Goal: Task Accomplishment & Management: Use online tool/utility

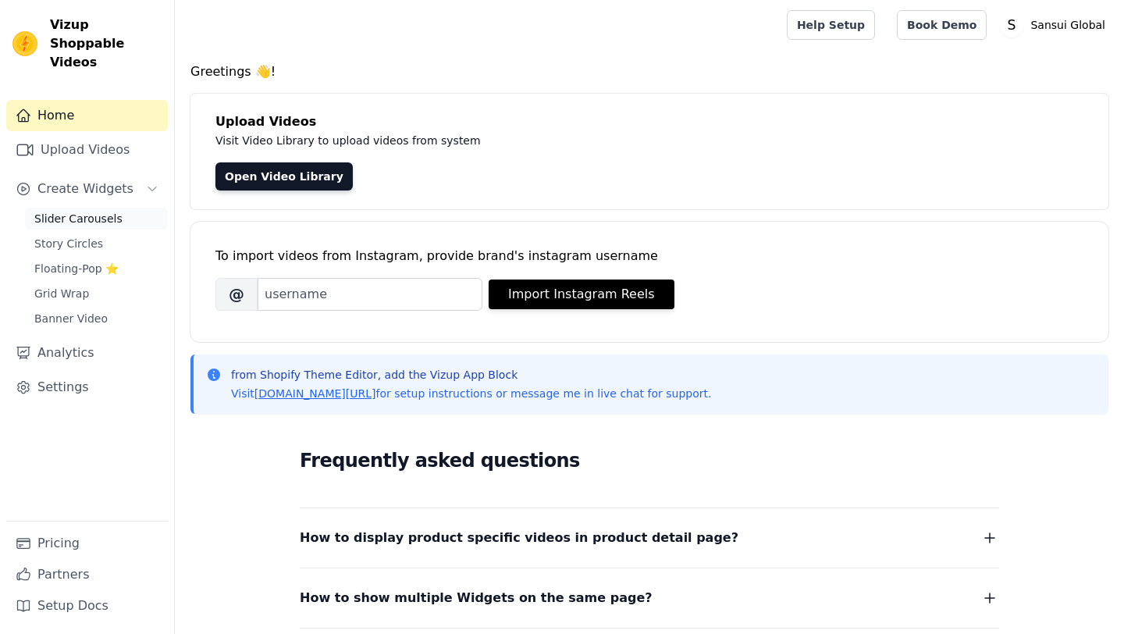
click at [102, 211] on span "Slider Carousels" at bounding box center [78, 219] width 88 height 16
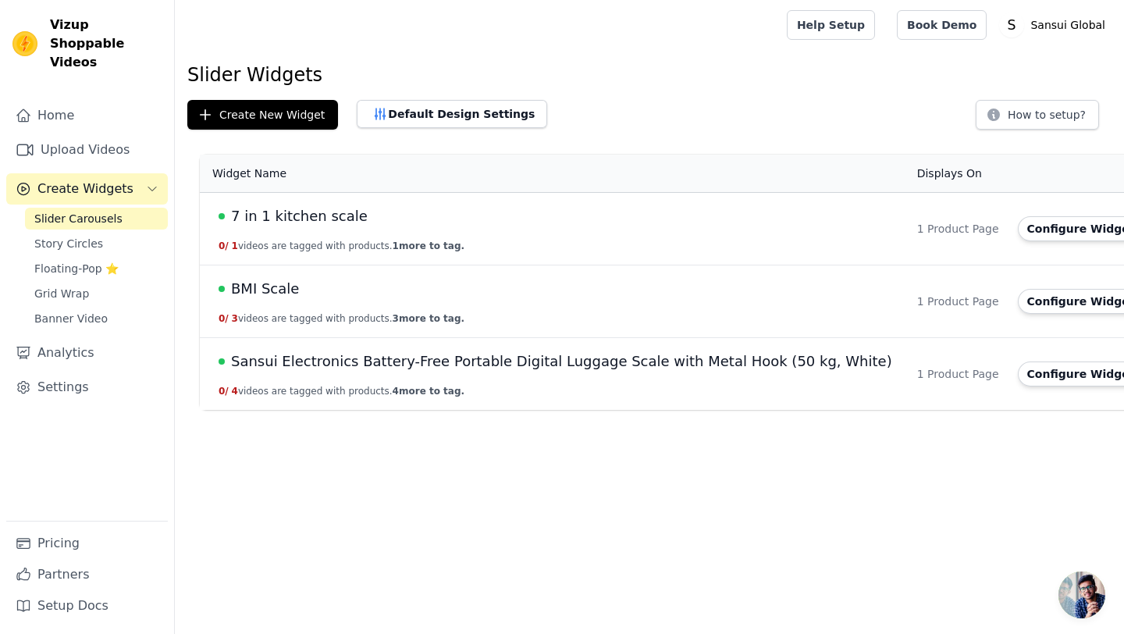
click at [373, 361] on span "Sansui Electronics Battery-Free Portable Digital Luggage Scale with Metal Hook …" at bounding box center [561, 361] width 661 height 22
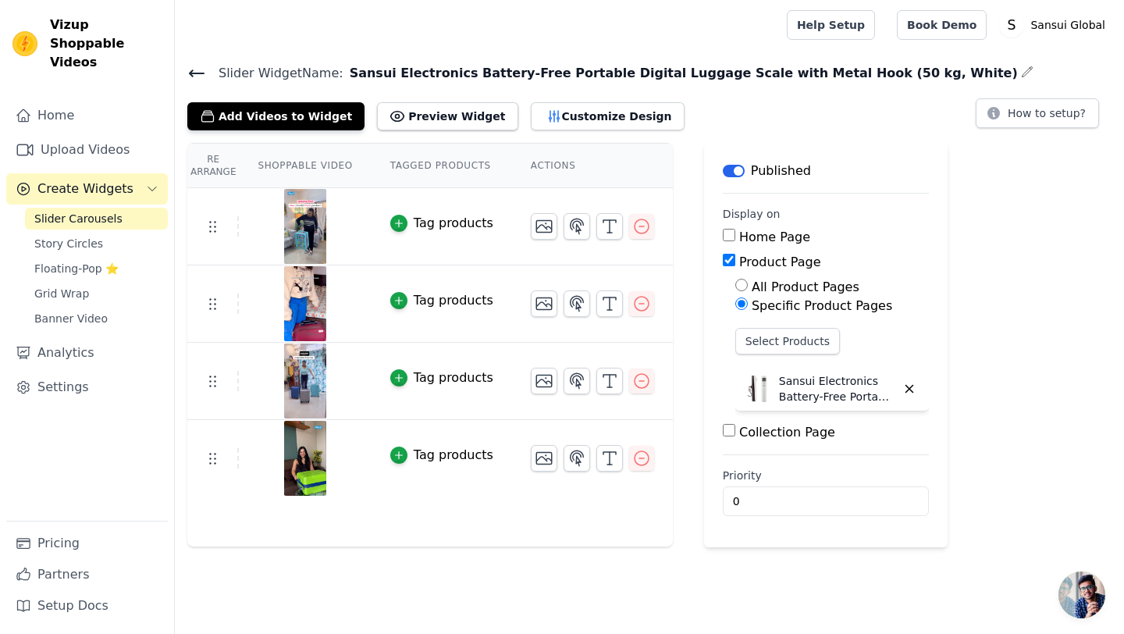
click at [194, 66] on icon at bounding box center [196, 73] width 19 height 19
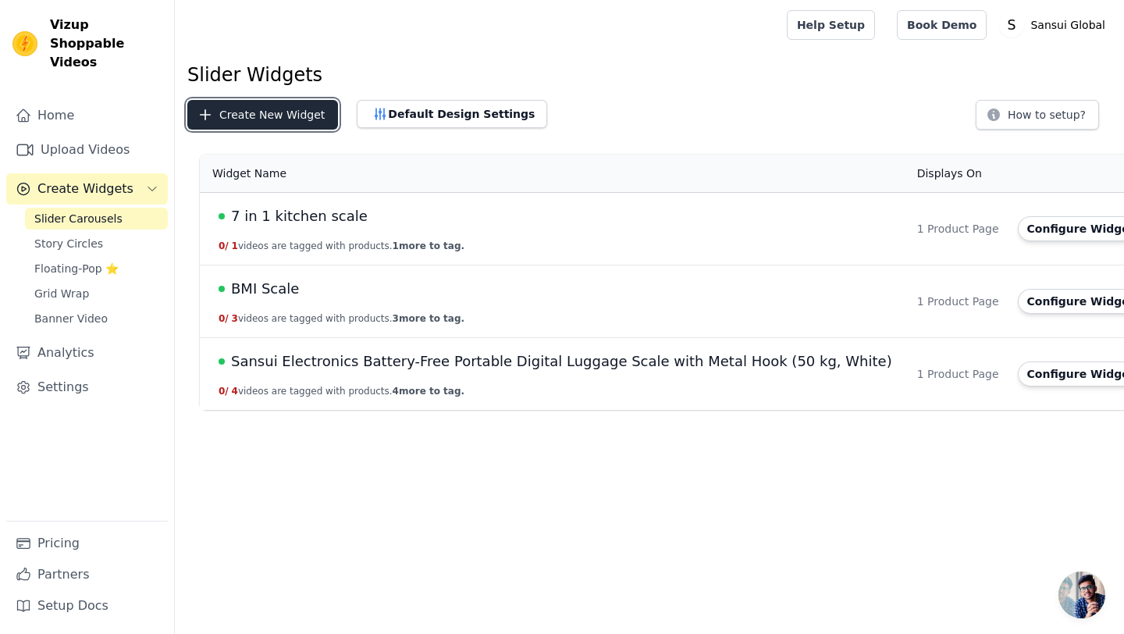
click at [283, 108] on button "Create New Widget" at bounding box center [262, 115] width 151 height 30
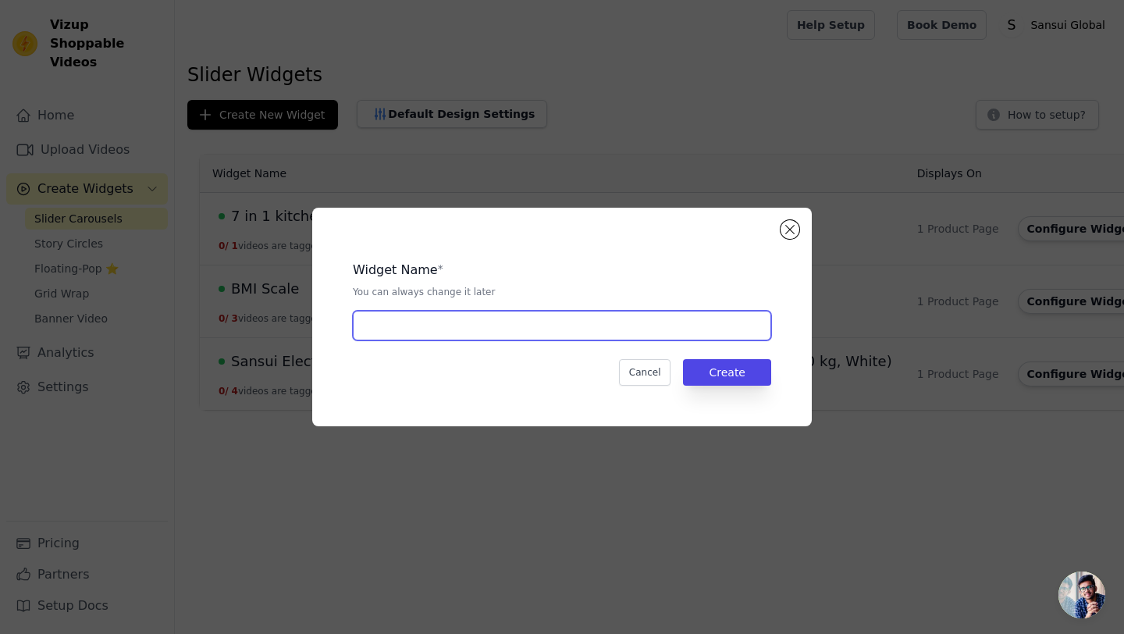
click at [465, 329] on input "text" at bounding box center [562, 326] width 418 height 30
type input "Kitchen Scale Battery"
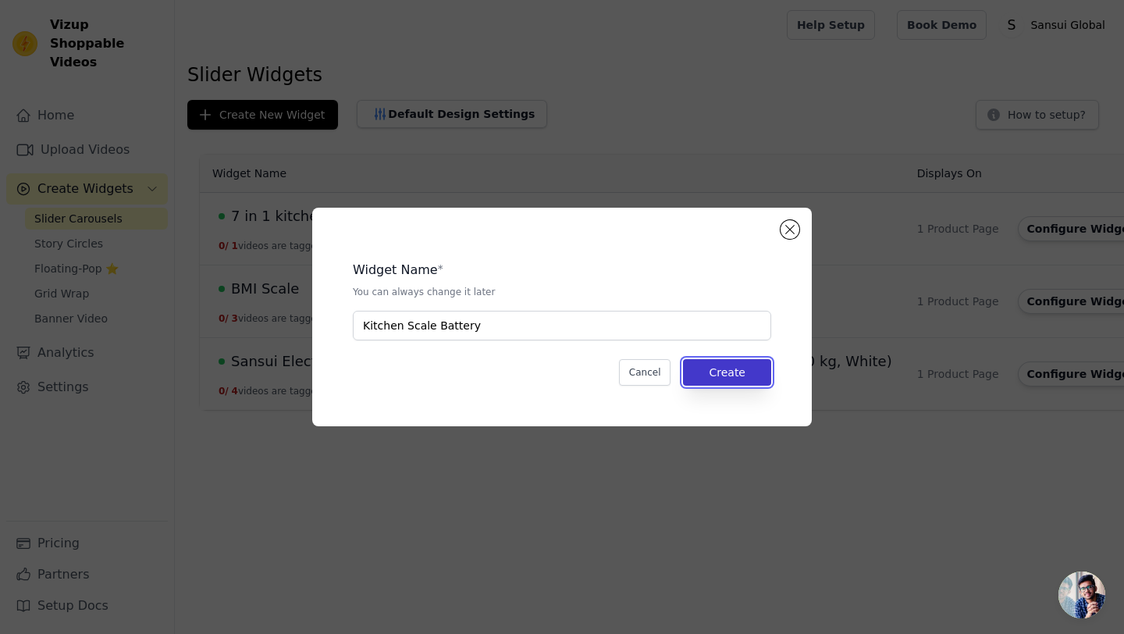
click at [707, 374] on button "Create" at bounding box center [727, 372] width 88 height 27
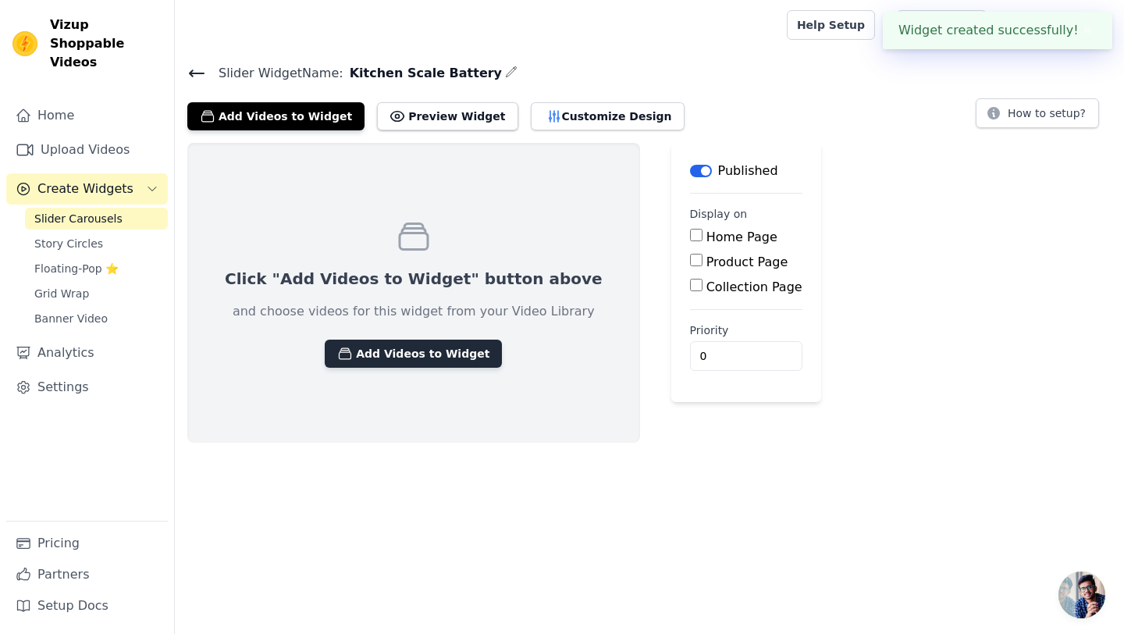
click at [439, 349] on button "Add Videos to Widget" at bounding box center [413, 353] width 177 height 28
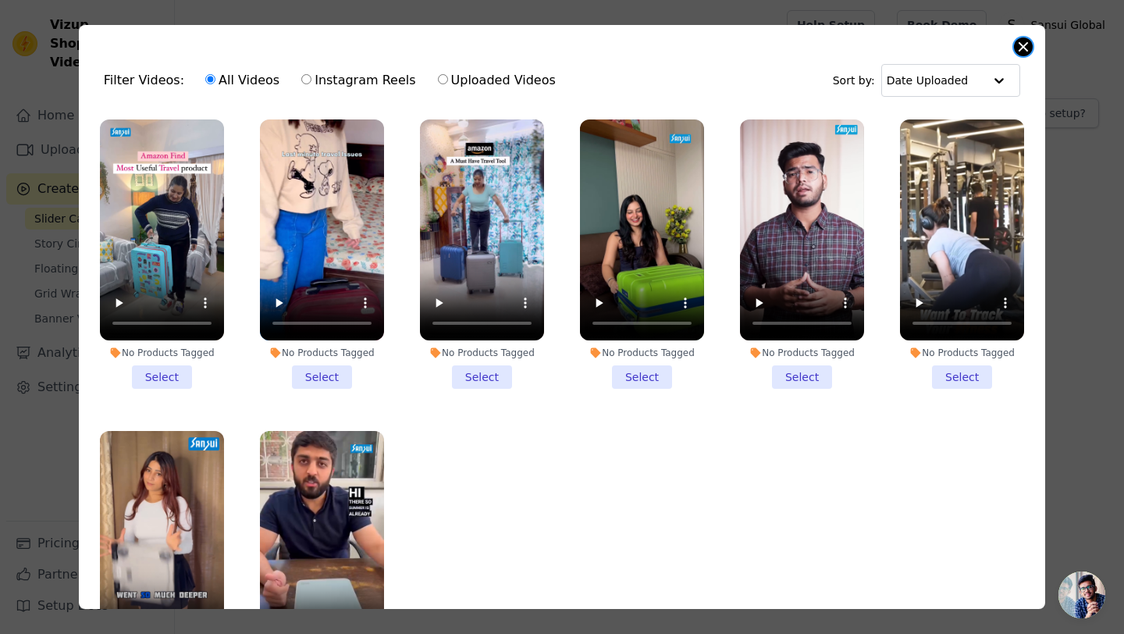
click at [1025, 48] on button "Close modal" at bounding box center [1023, 46] width 19 height 19
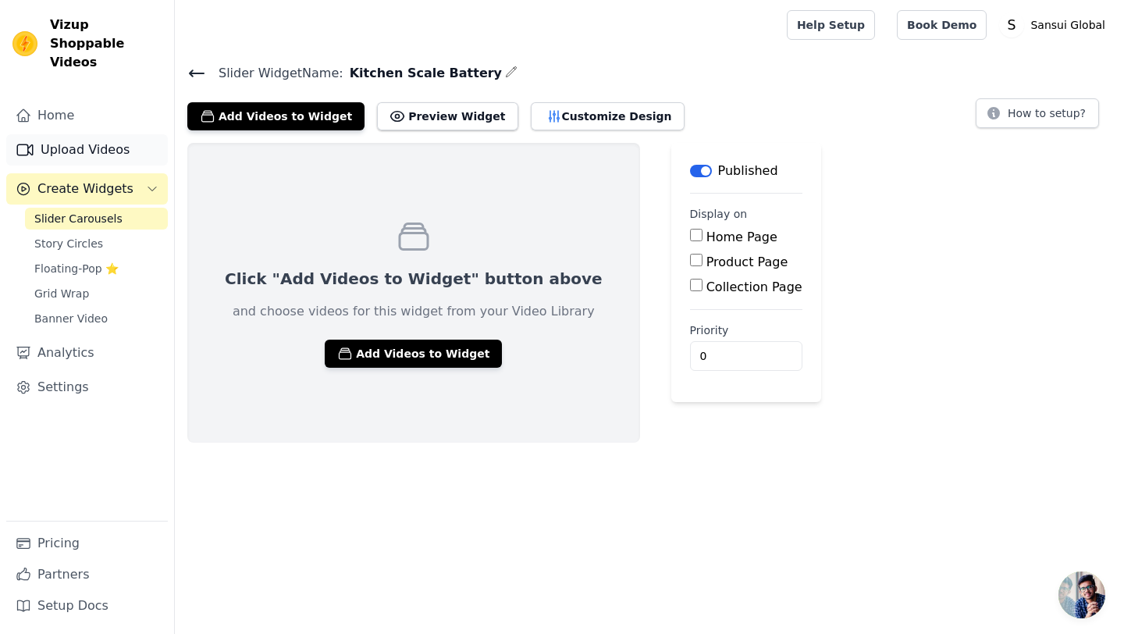
click at [97, 134] on link "Upload Videos" at bounding box center [87, 149] width 162 height 31
click at [404, 360] on button "Add Videos to Widget" at bounding box center [413, 353] width 177 height 28
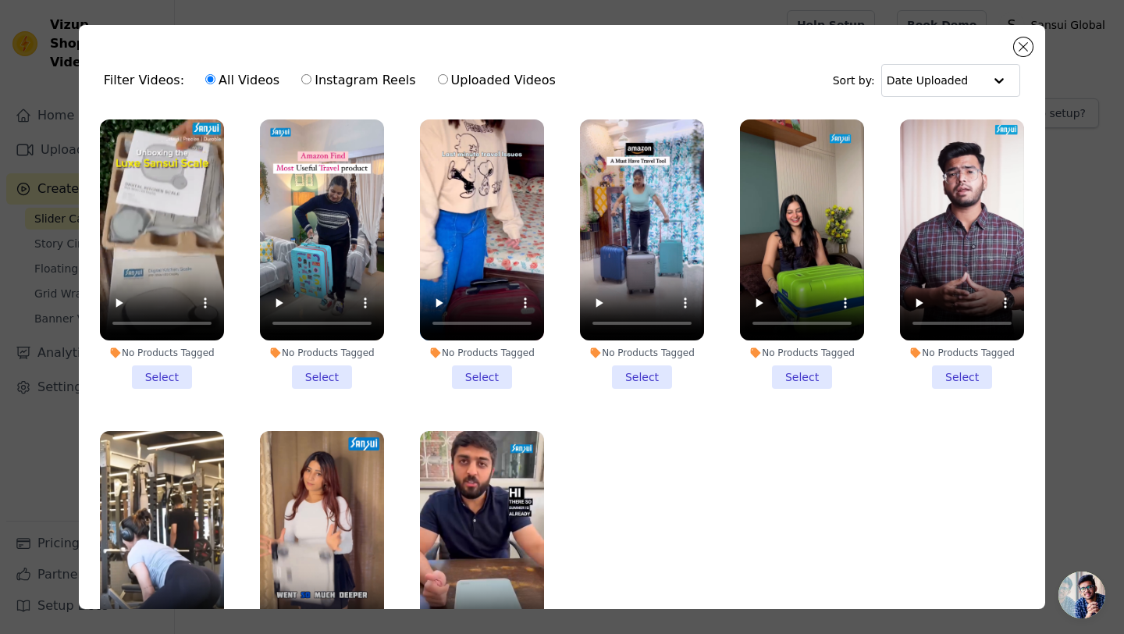
click at [169, 376] on li "No Products Tagged Select" at bounding box center [162, 253] width 124 height 269
click at [0, 0] on input "No Products Tagged Select" at bounding box center [0, 0] width 0 height 0
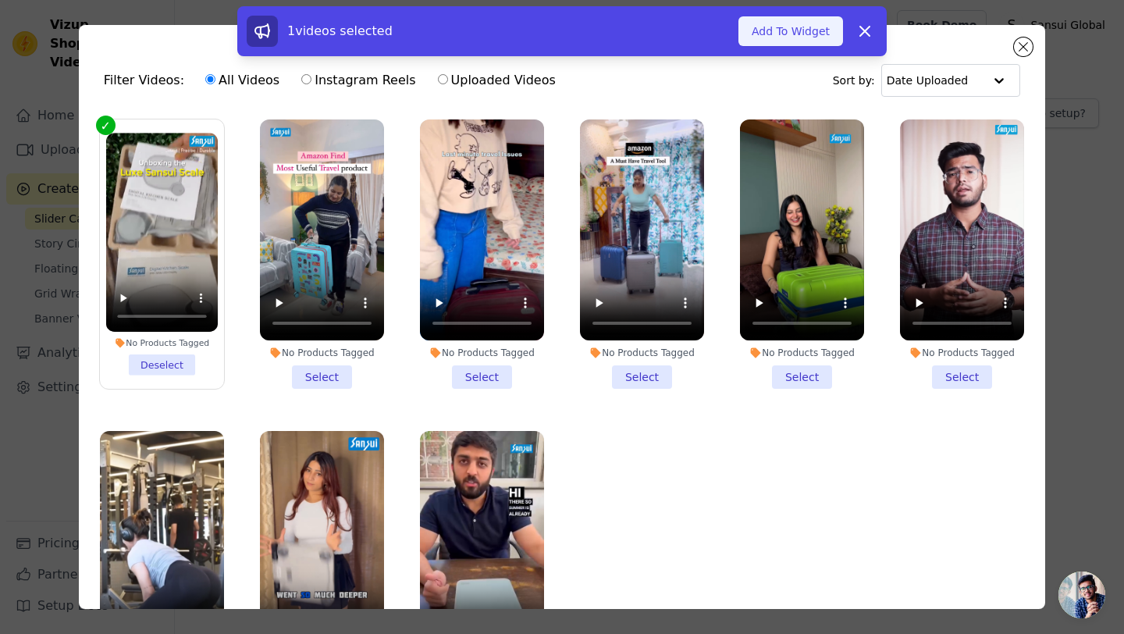
click at [826, 38] on button "Add To Widget" at bounding box center [790, 31] width 105 height 30
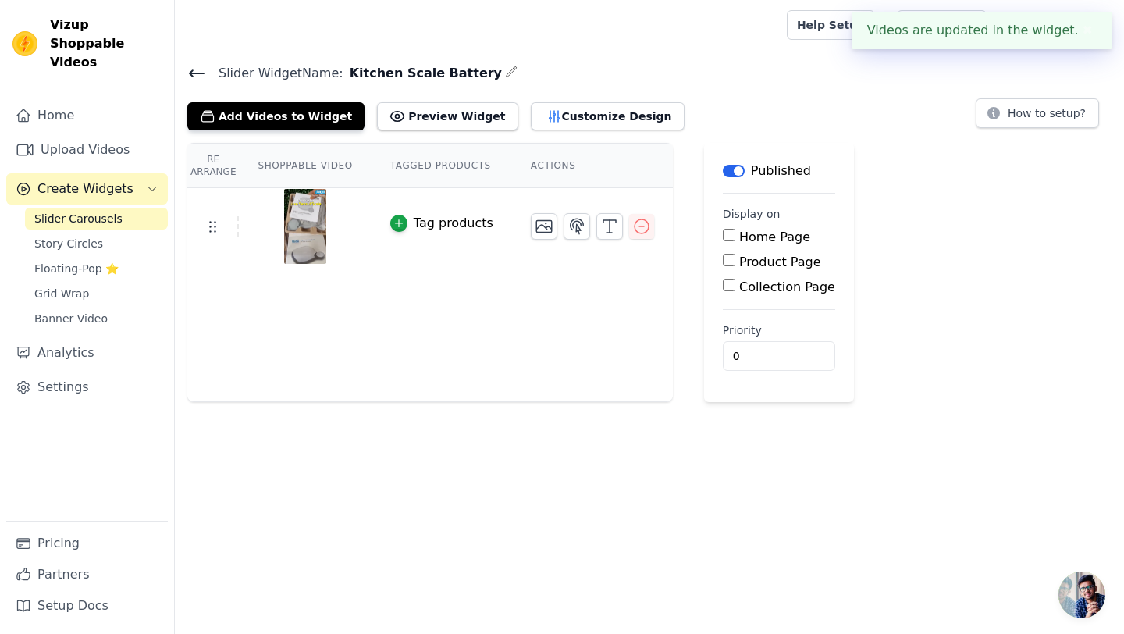
click at [757, 264] on label "Product Page" at bounding box center [780, 261] width 82 height 15
click at [735, 264] on input "Product Page" at bounding box center [729, 260] width 12 height 12
checkbox input "true"
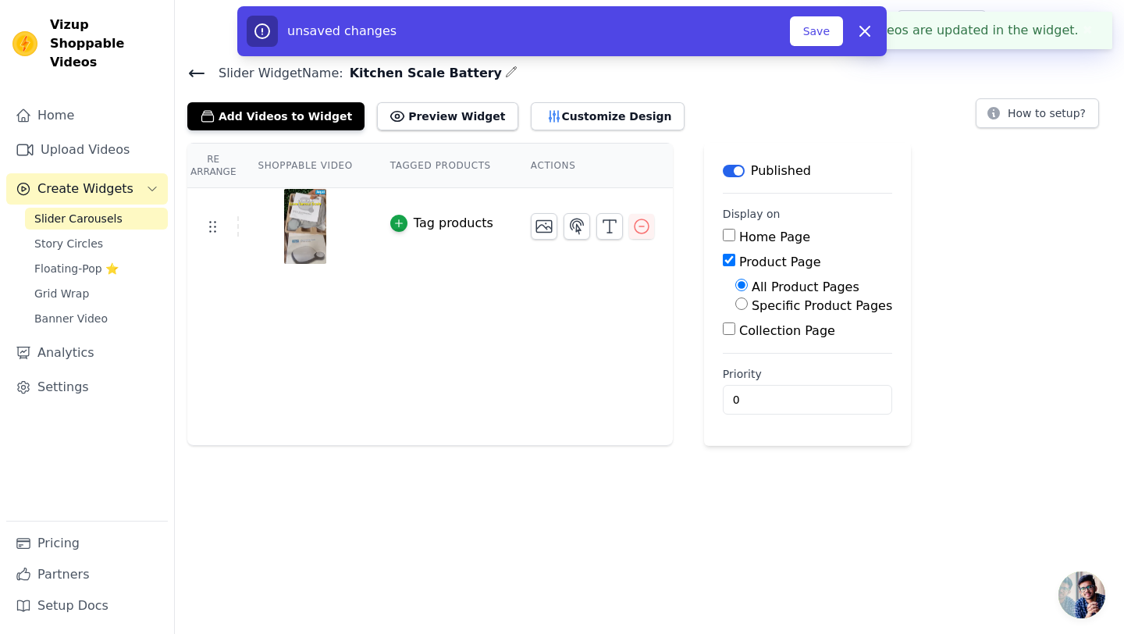
click at [761, 305] on label "Specific Product Pages" at bounding box center [821, 305] width 140 height 15
click at [748, 305] on input "Specific Product Pages" at bounding box center [741, 303] width 12 height 12
radio input "true"
click at [763, 339] on button "Select Products" at bounding box center [787, 341] width 105 height 27
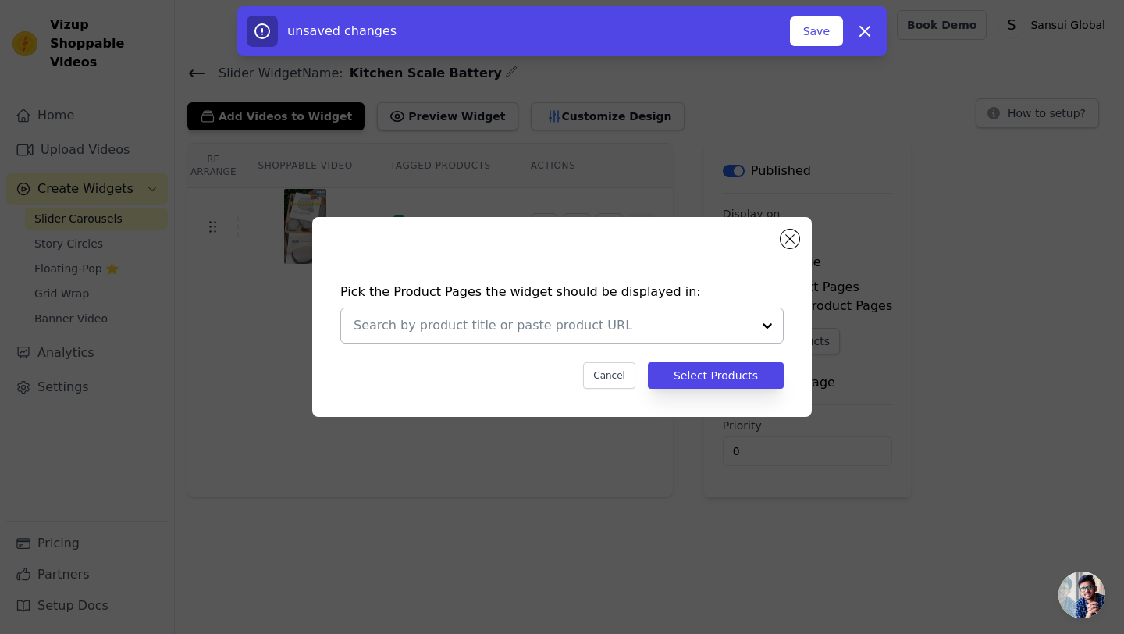
click at [647, 339] on div at bounding box center [553, 325] width 398 height 34
click at [513, 314] on div at bounding box center [553, 325] width 398 height 34
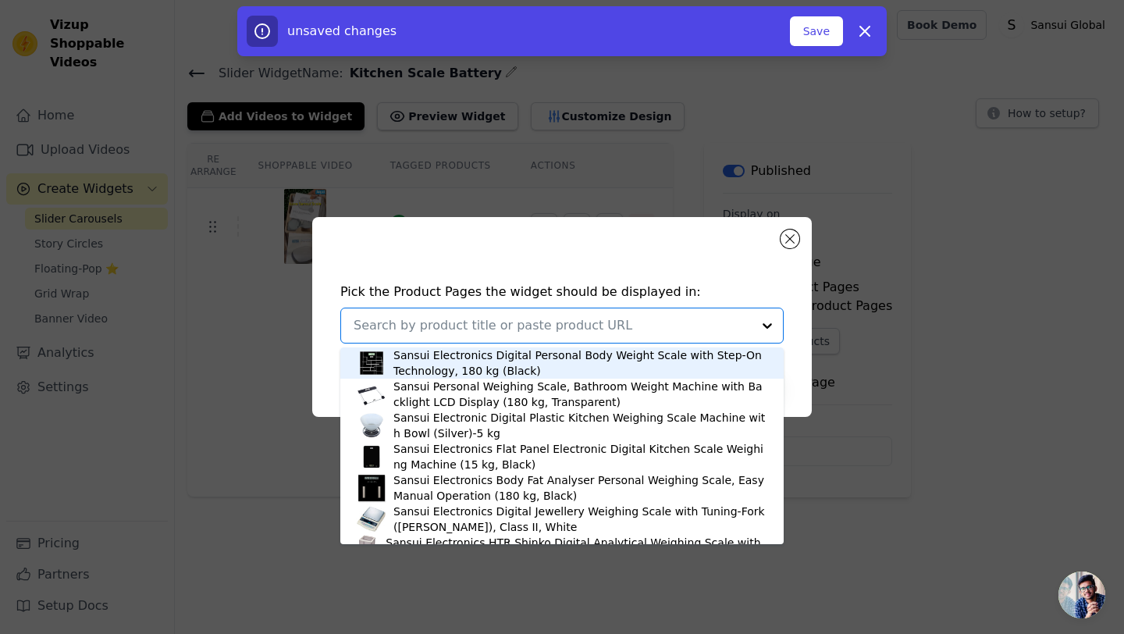
paste input "https://sansuiglobal.com/collections/kitchen-scale/products/kitchen-scale-porta…"
type input "https://sansuiglobal.com/collections/kitchen-scale/products/kitchen-scale-porta…"
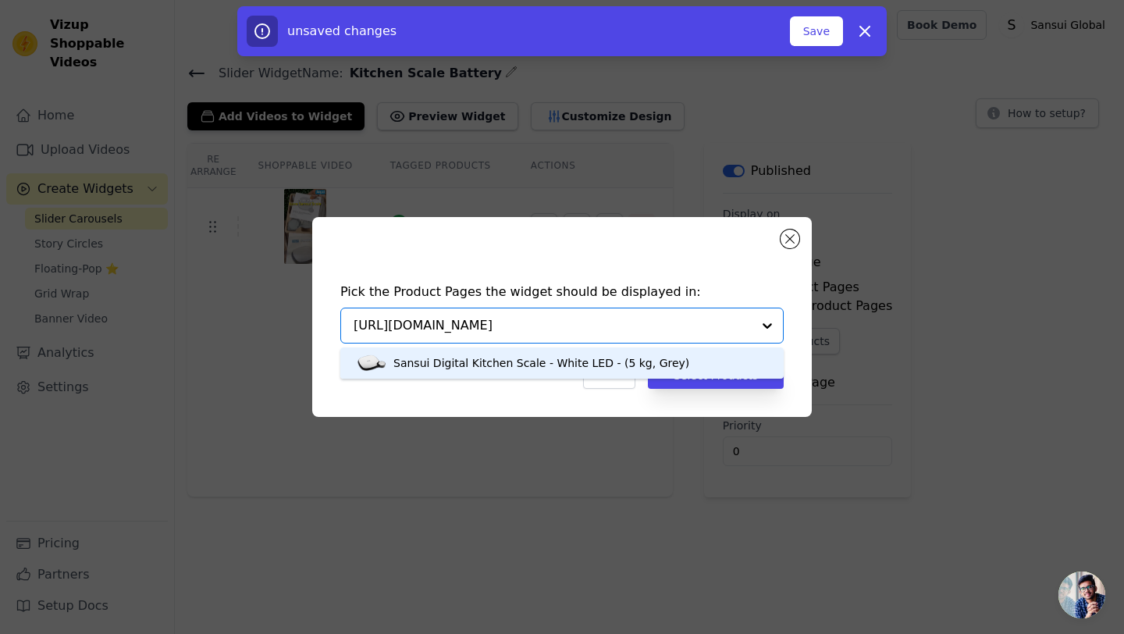
click at [513, 357] on div "Sansui Digital Kitchen Scale - White LED - (5 kg, Grey)" at bounding box center [541, 363] width 296 height 16
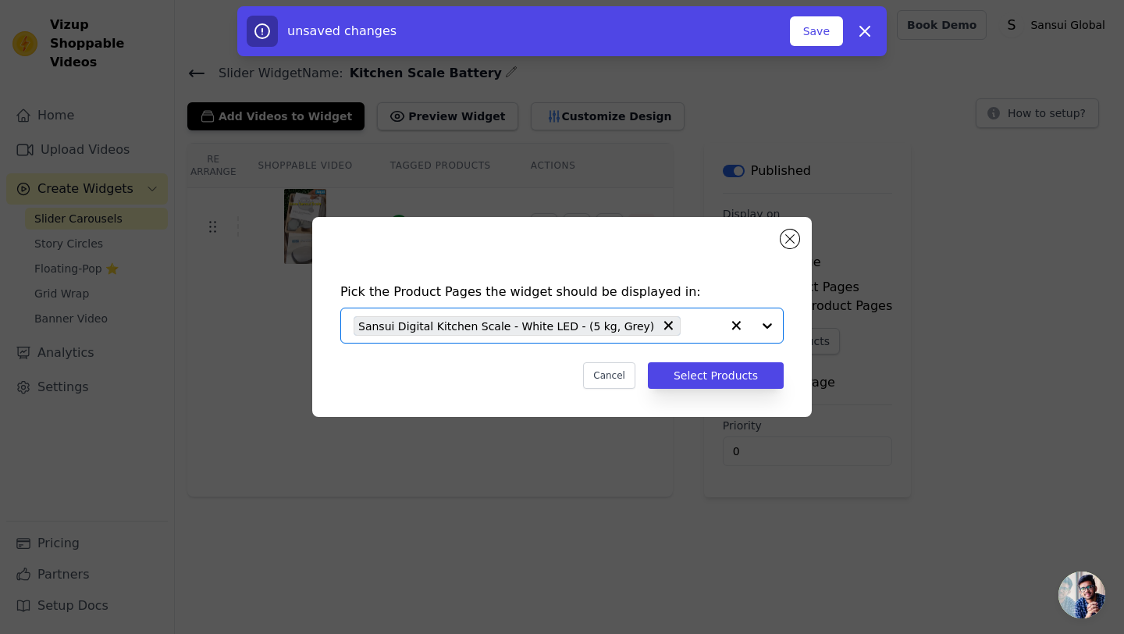
scroll to position [0, 0]
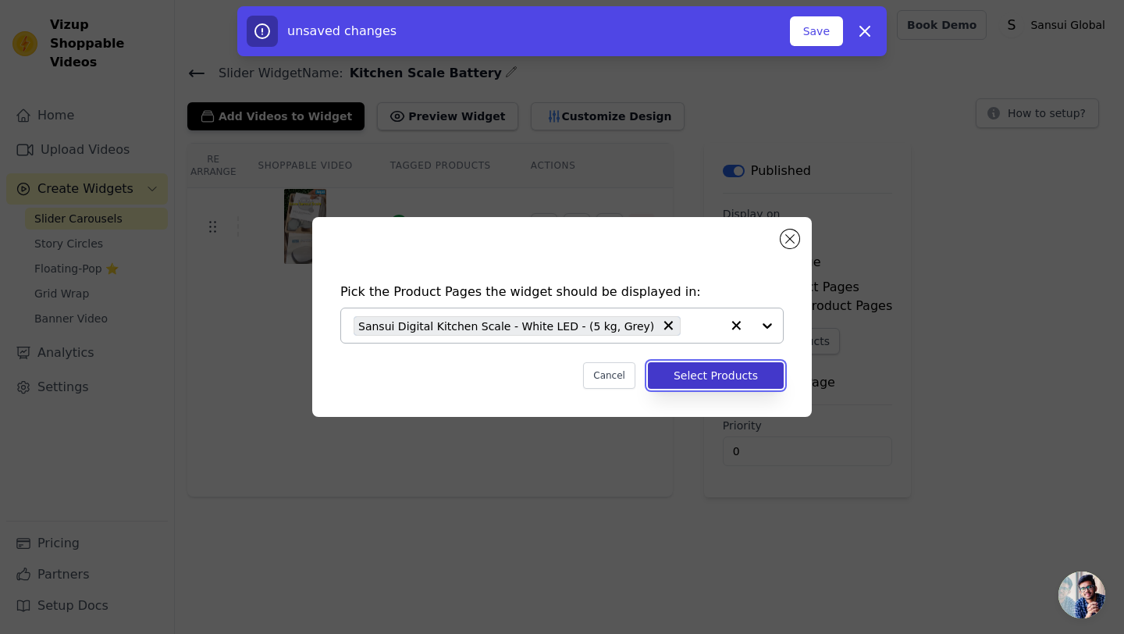
click at [708, 379] on button "Select Products" at bounding box center [716, 375] width 136 height 27
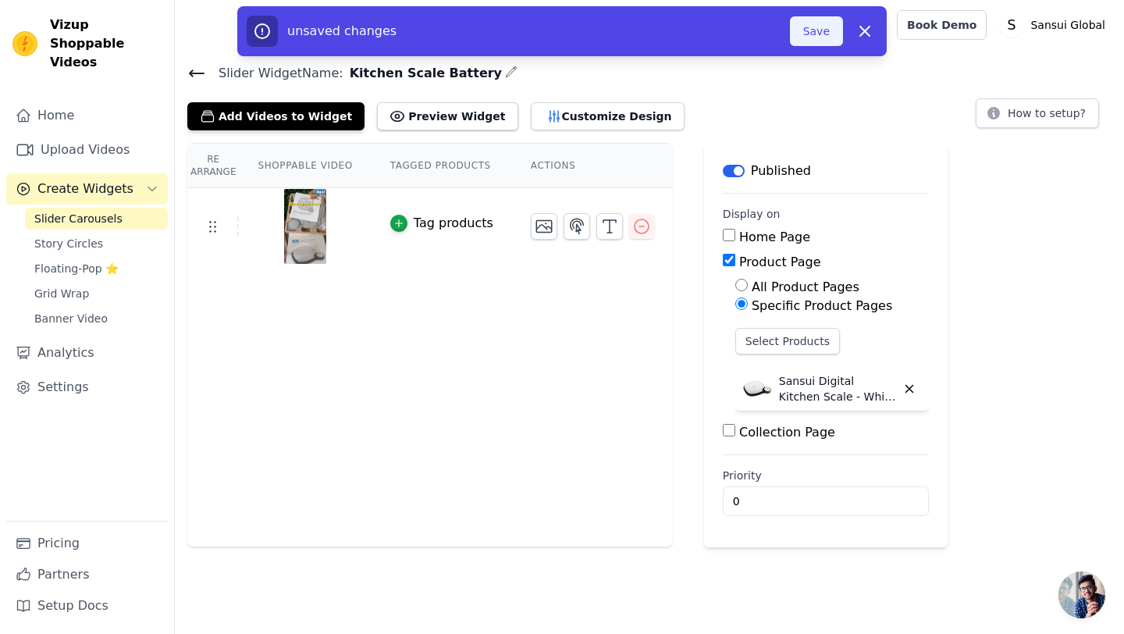
click at [810, 39] on button "Save" at bounding box center [816, 31] width 53 height 30
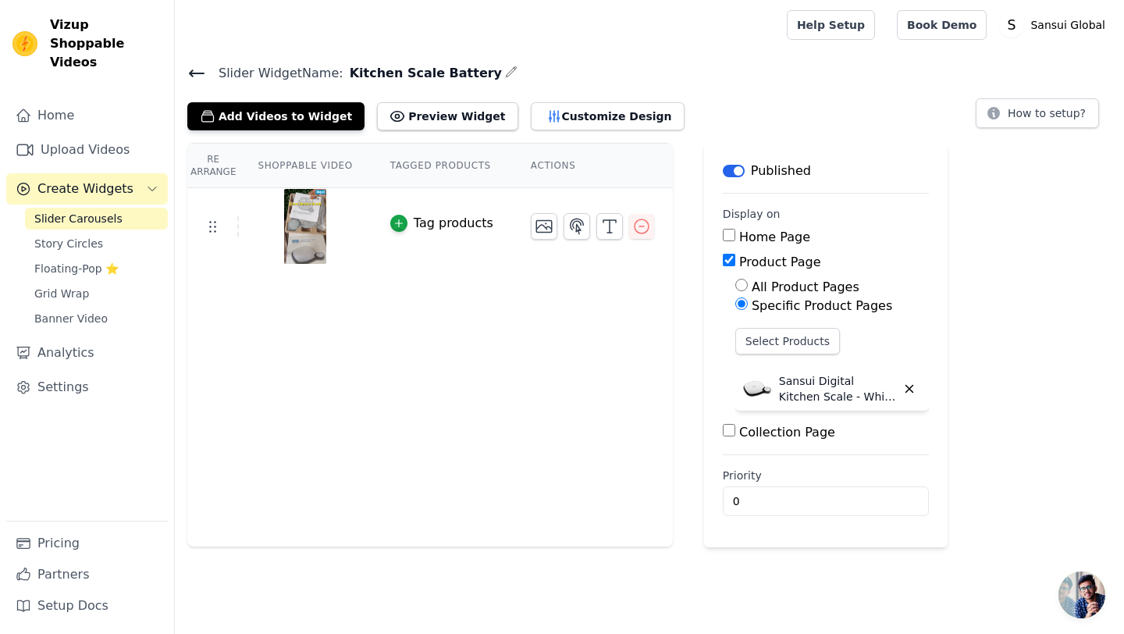
click at [192, 66] on icon at bounding box center [196, 73] width 19 height 19
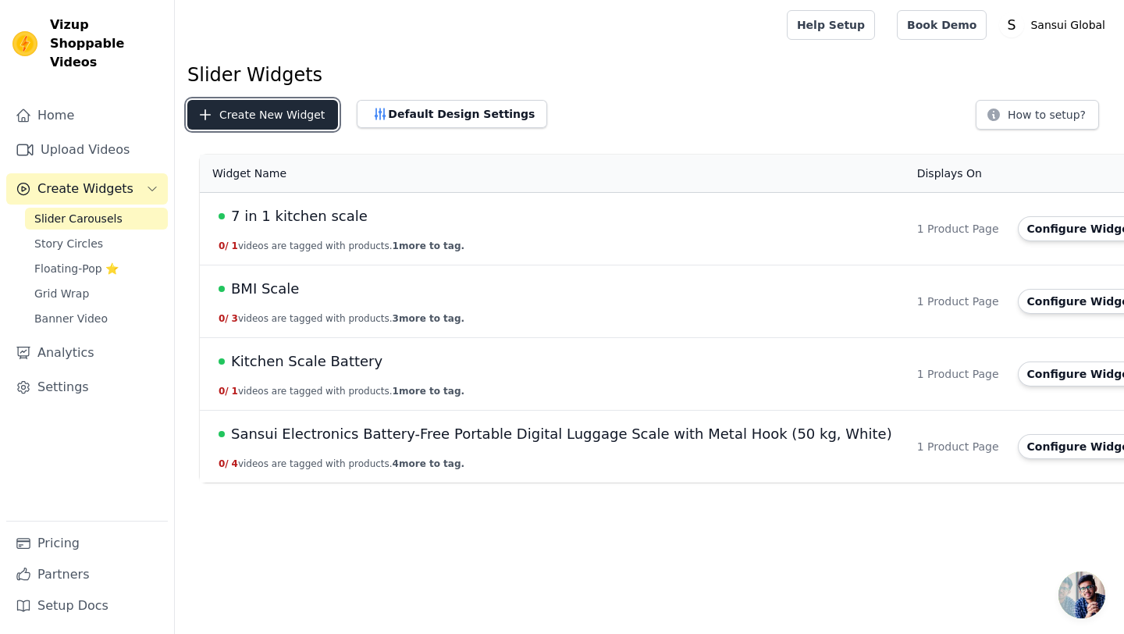
click at [231, 118] on button "Create New Widget" at bounding box center [262, 115] width 151 height 30
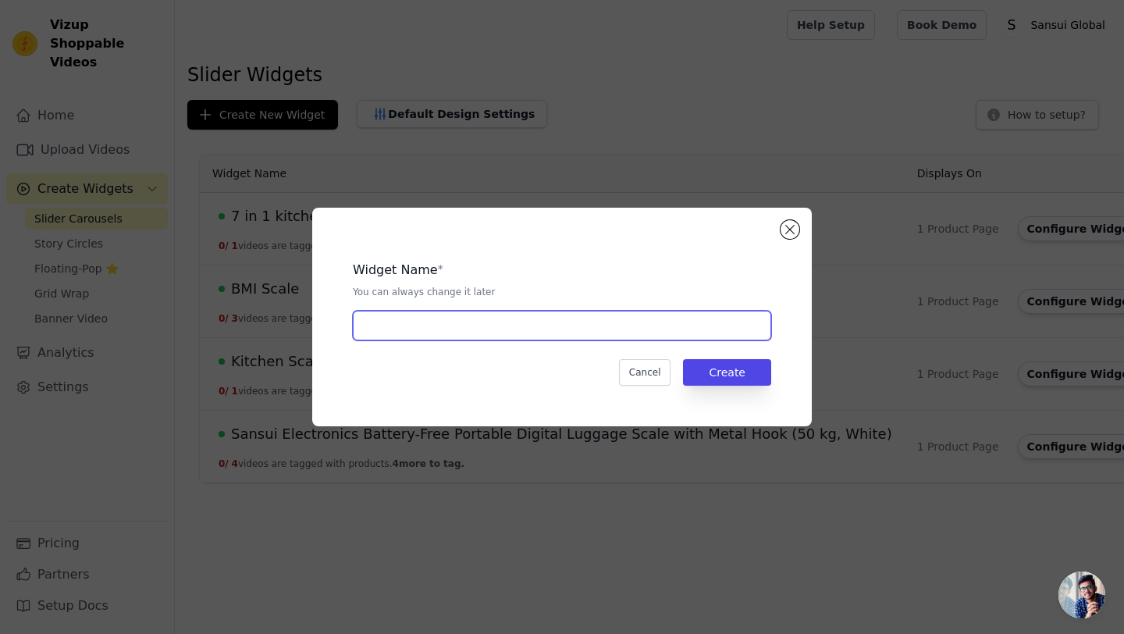
click at [414, 335] on input "text" at bounding box center [562, 326] width 418 height 30
type input "Kitchen Scale BF"
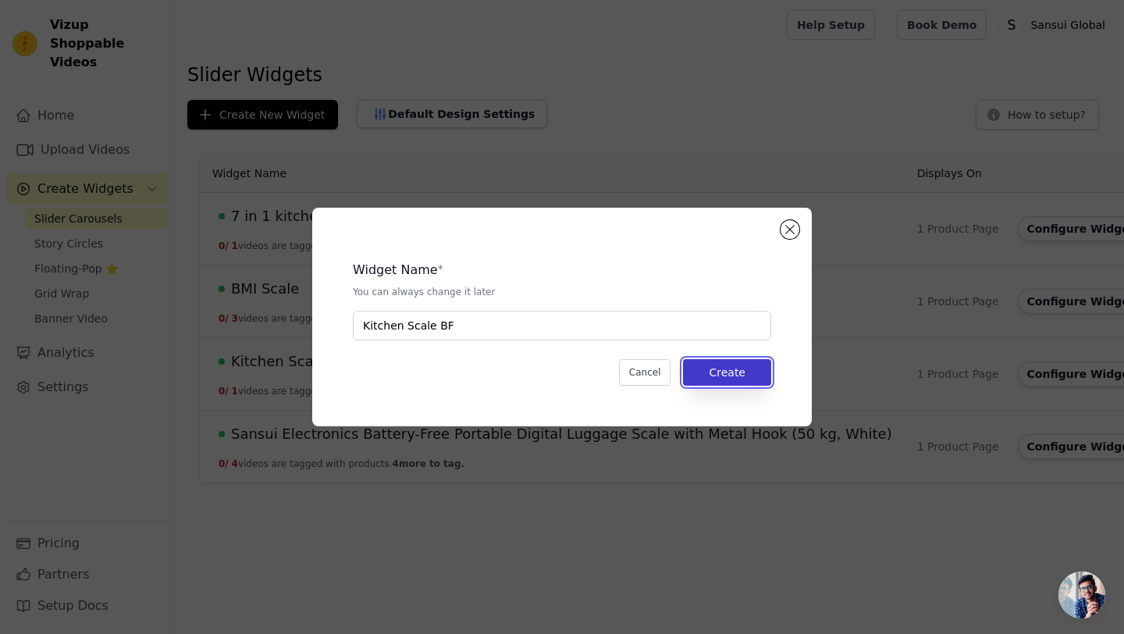
click at [727, 367] on button "Create" at bounding box center [727, 372] width 88 height 27
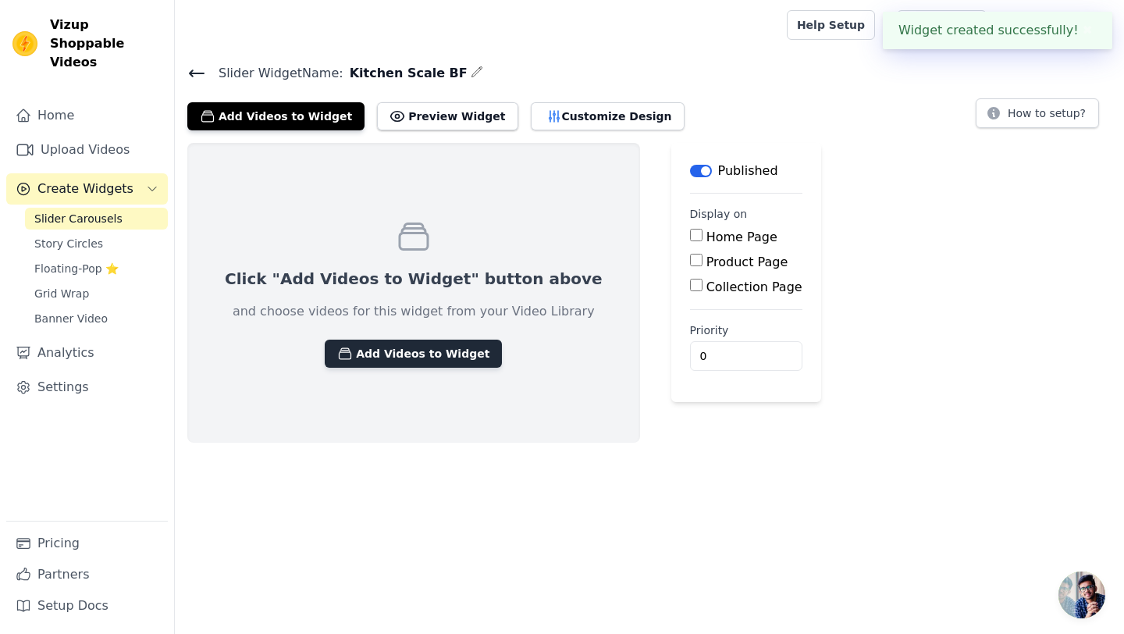
click at [430, 343] on button "Add Videos to Widget" at bounding box center [413, 353] width 177 height 28
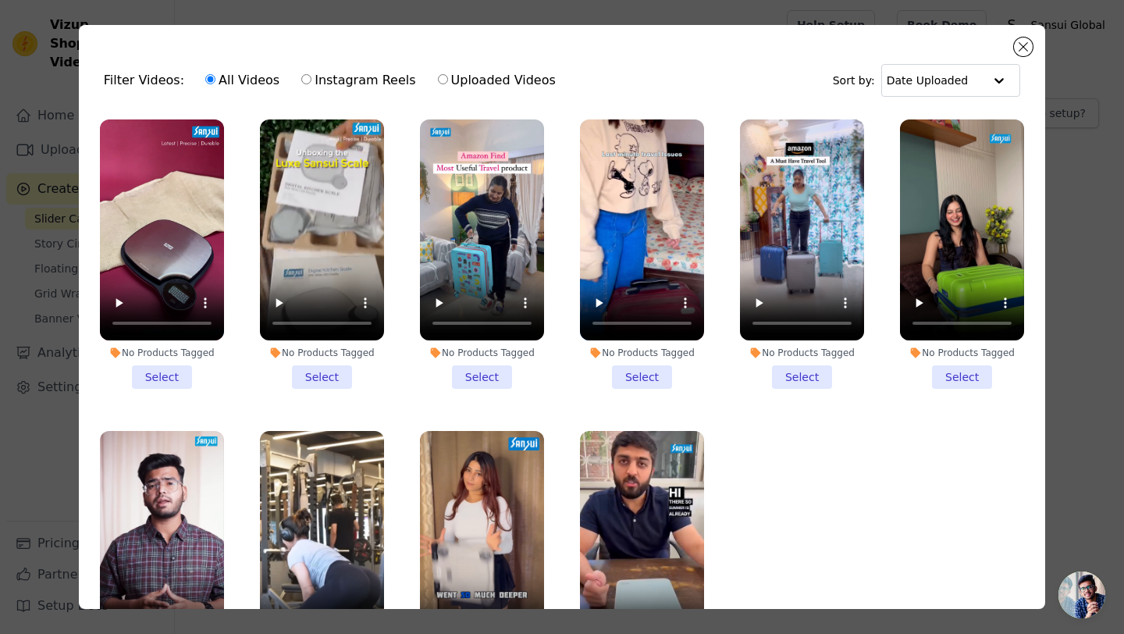
click at [155, 385] on li "No Products Tagged Select" at bounding box center [162, 253] width 124 height 269
click at [0, 0] on input "No Products Tagged Select" at bounding box center [0, 0] width 0 height 0
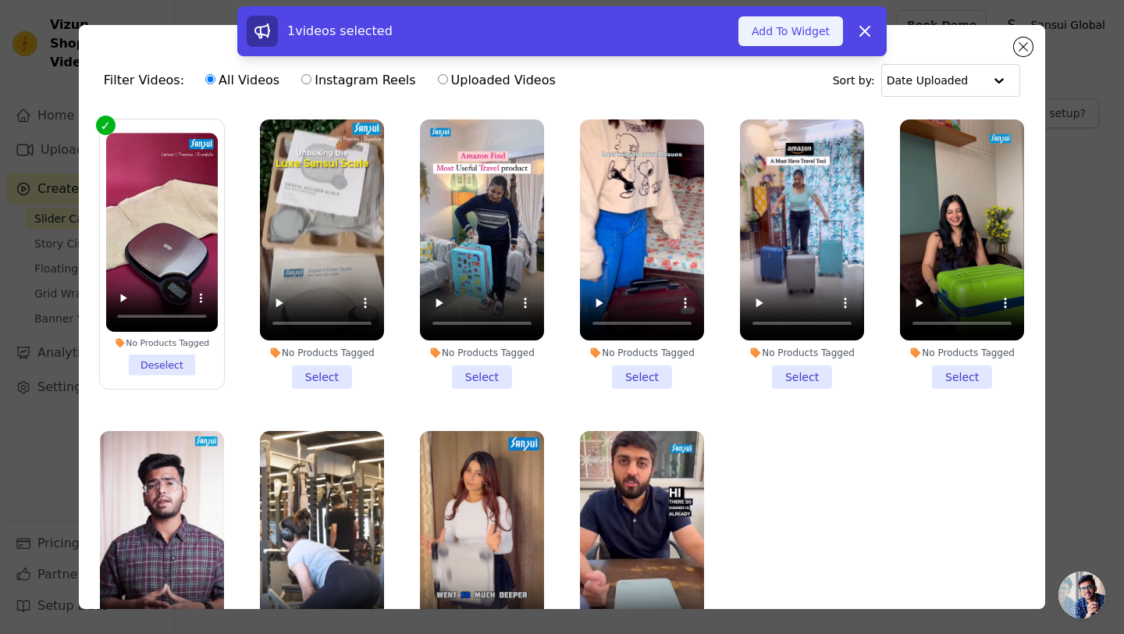
click at [770, 30] on button "Add To Widget" at bounding box center [790, 31] width 105 height 30
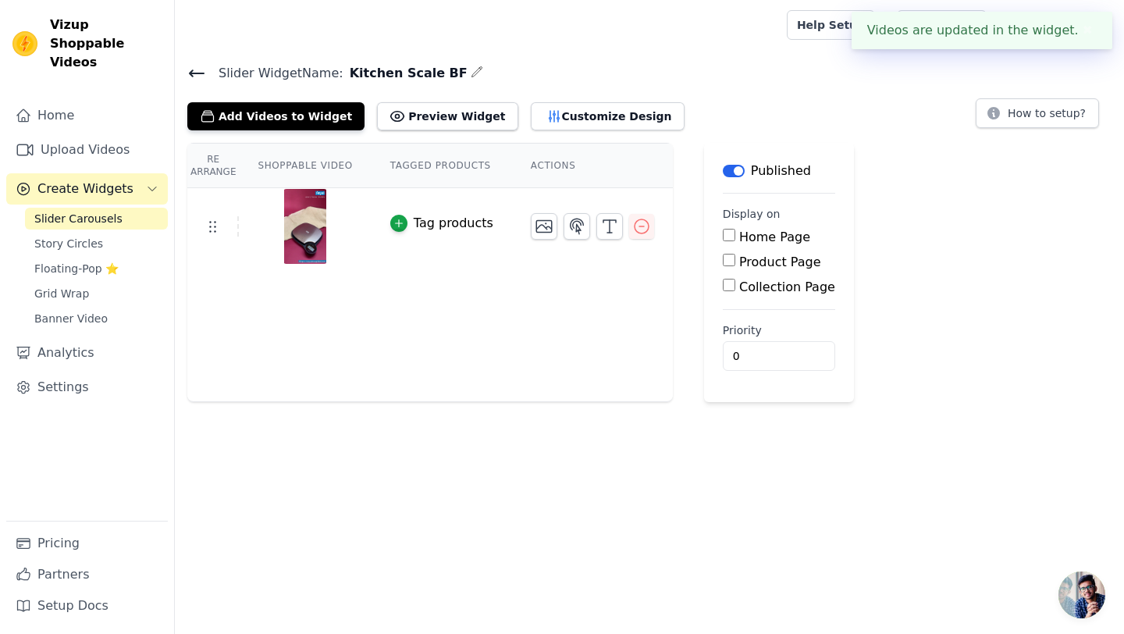
click at [739, 265] on label "Product Page" at bounding box center [780, 261] width 82 height 15
click at [735, 265] on input "Product Page" at bounding box center [729, 260] width 12 height 12
checkbox input "true"
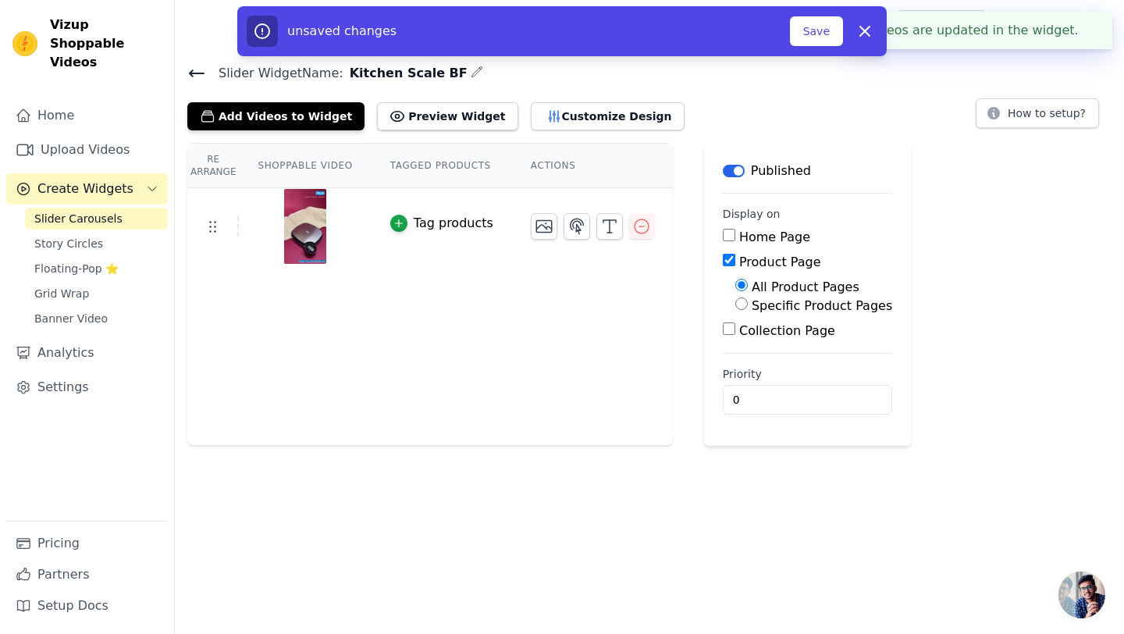
click at [742, 305] on input "Specific Product Pages" at bounding box center [741, 303] width 12 height 12
radio input "true"
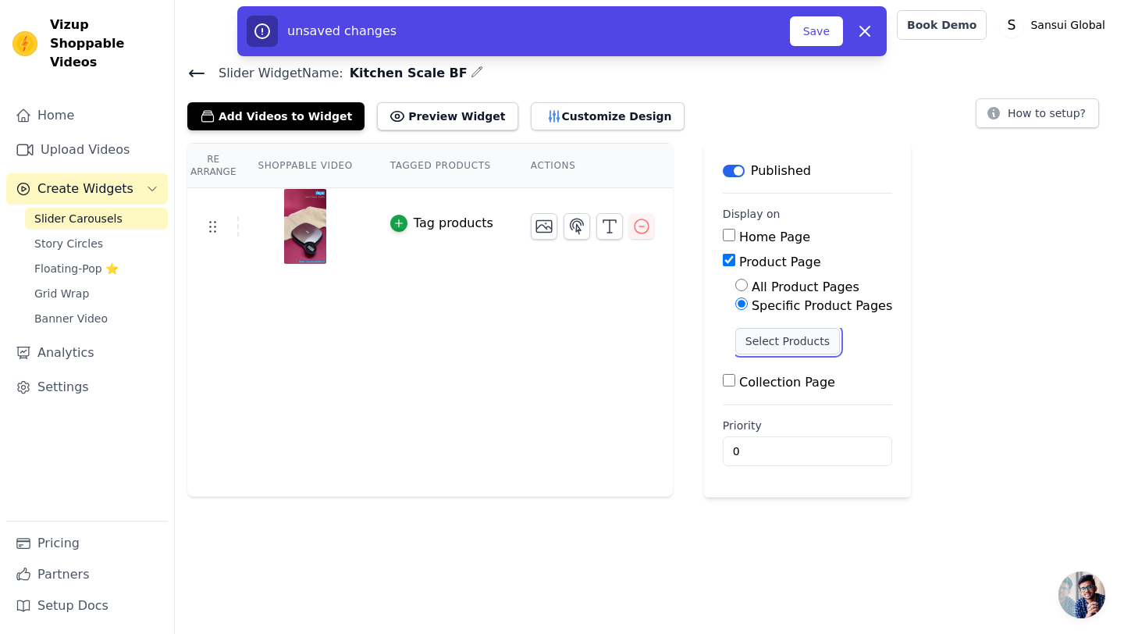
click at [762, 350] on button "Select Products" at bounding box center [787, 341] width 105 height 27
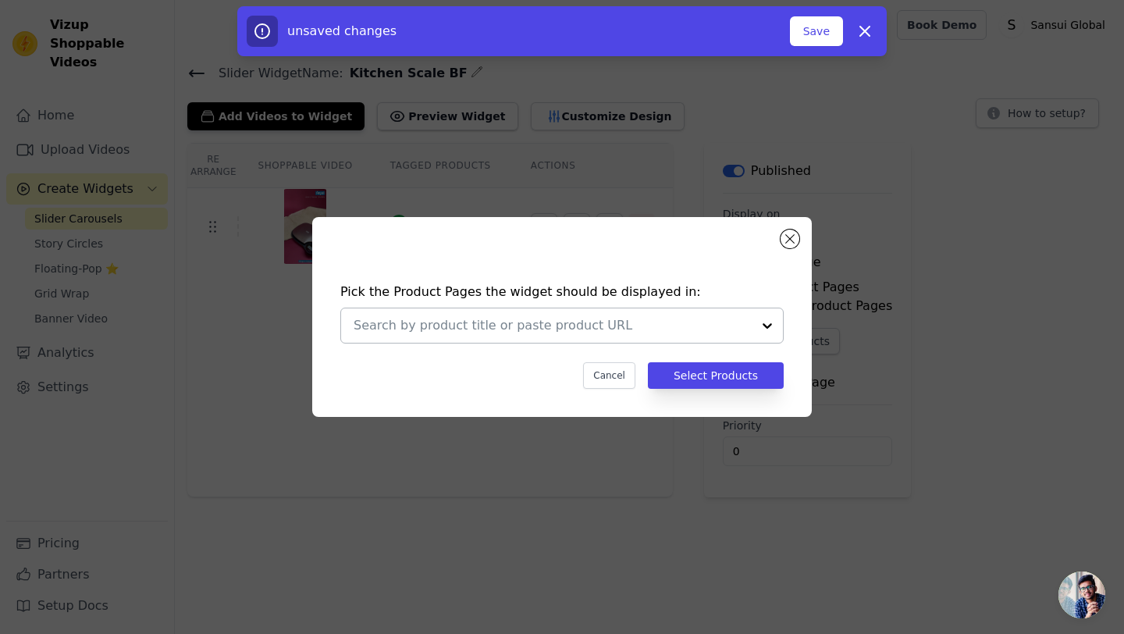
click at [590, 339] on div at bounding box center [553, 325] width 398 height 34
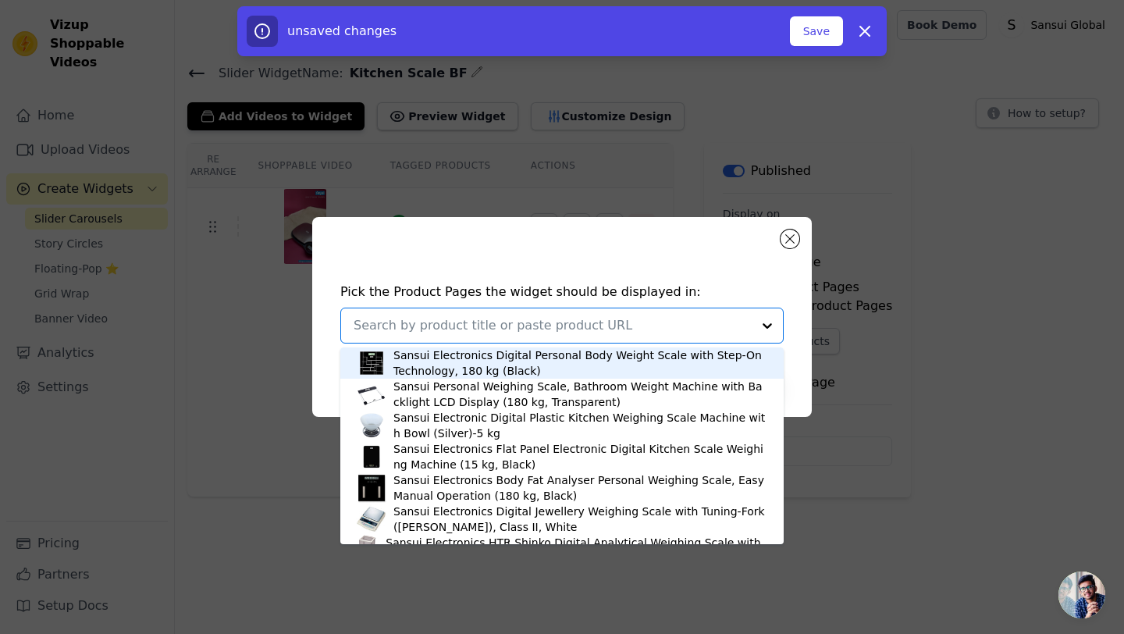
paste input "https://sansuiglobal.com/products/kitchen-scale-battery-free-knob-grey?_pos=1&_…"
type input "https://sansuiglobal.com/products/kitchen-scale-battery-free-knob-grey?_pos=1&_…"
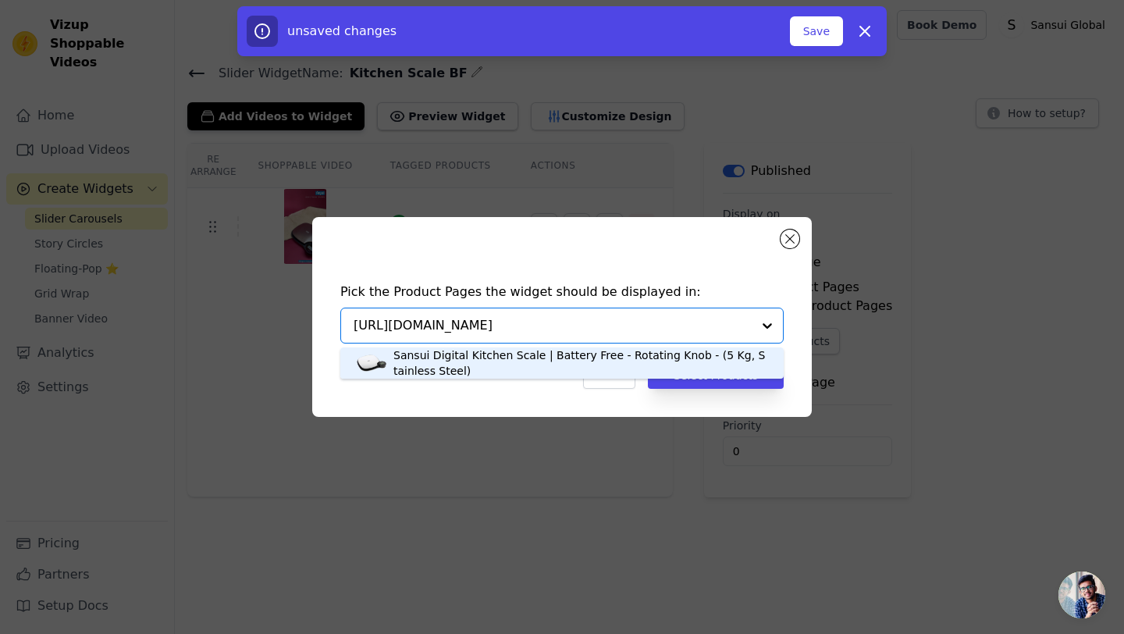
click at [571, 354] on div "Sansui Digital Kitchen Scale | Battery Free - Rotating Knob - (5 Kg, Stainless …" at bounding box center [580, 362] width 375 height 31
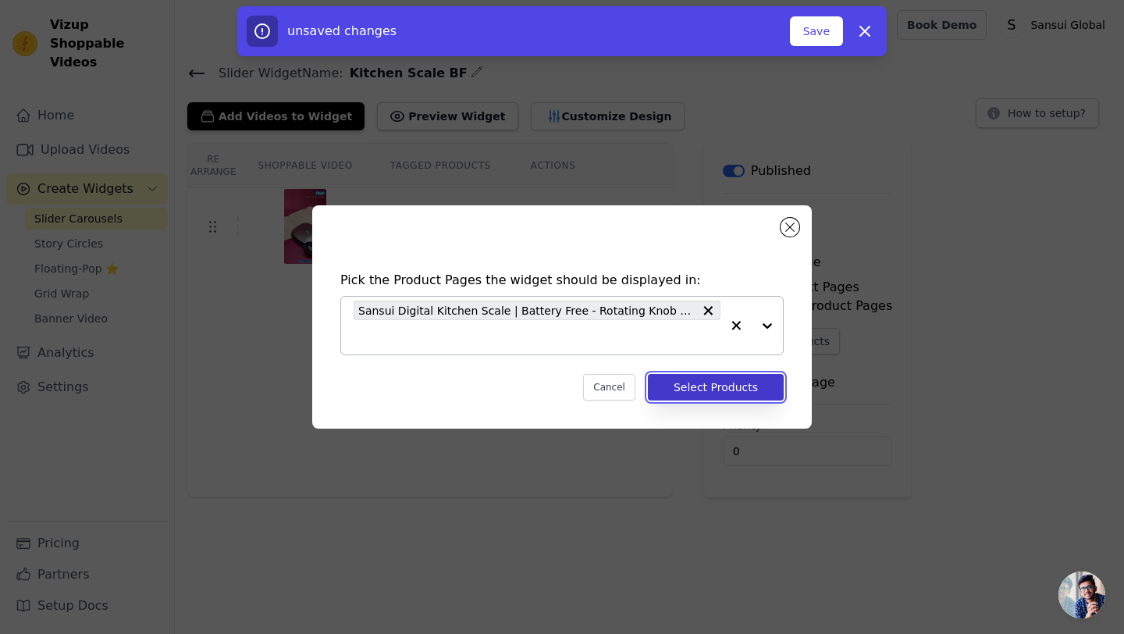
click at [707, 385] on button "Select Products" at bounding box center [716, 387] width 136 height 27
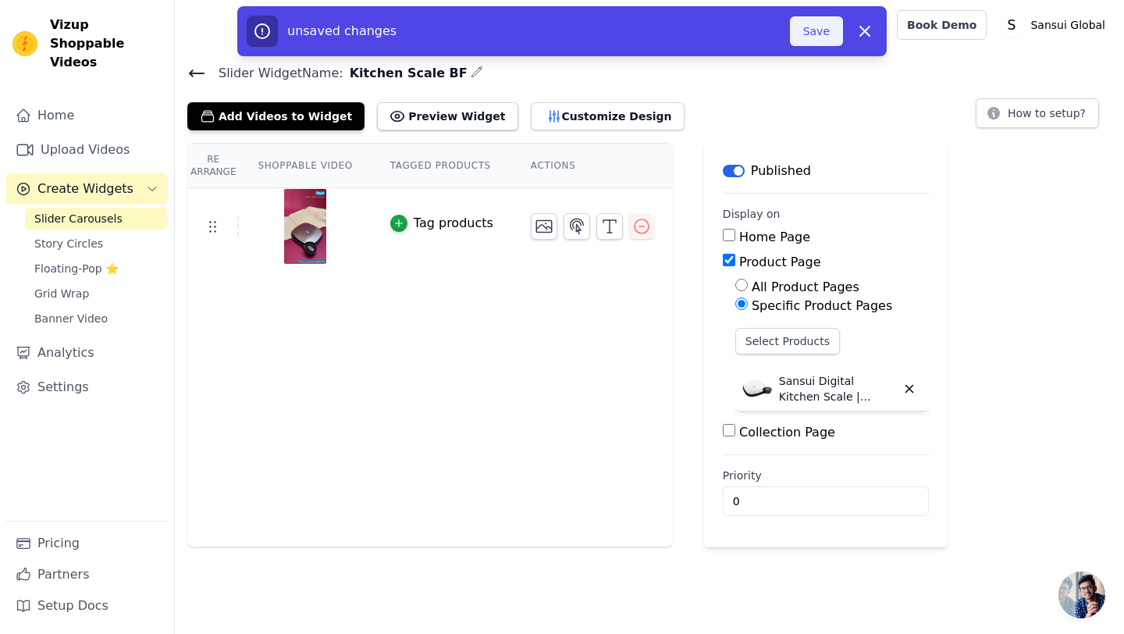
click at [816, 39] on button "Save" at bounding box center [816, 31] width 53 height 30
click at [810, 31] on div "Help Setup Book Demo Open user menu S Sansui Global Settings Help Docs Sign out" at bounding box center [649, 25] width 949 height 50
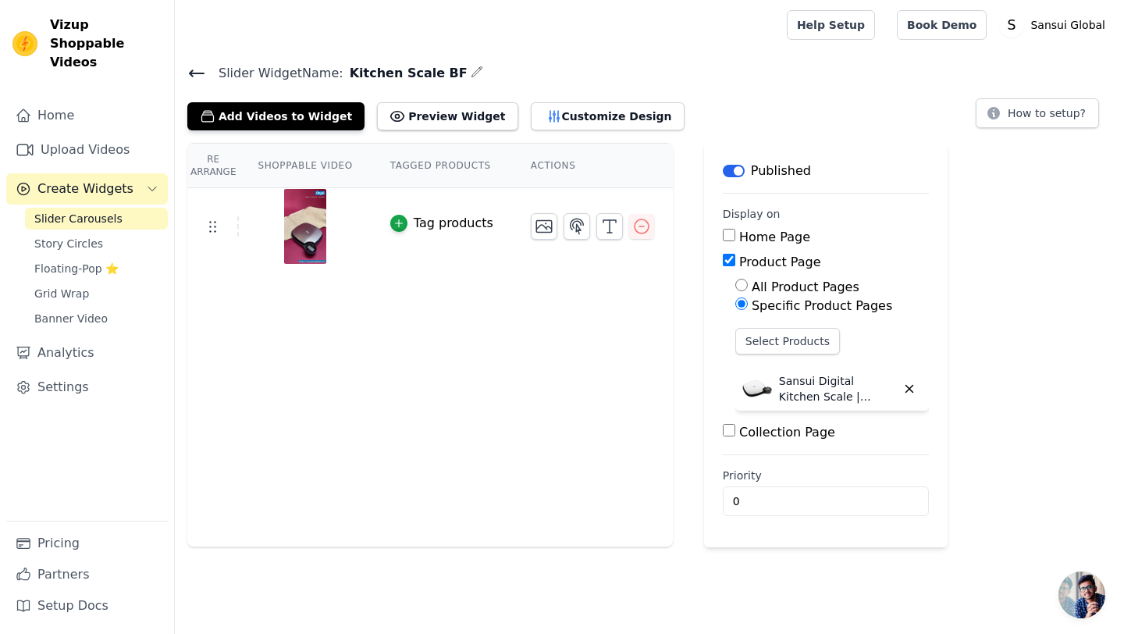
click at [89, 211] on span "Slider Carousels" at bounding box center [78, 219] width 88 height 16
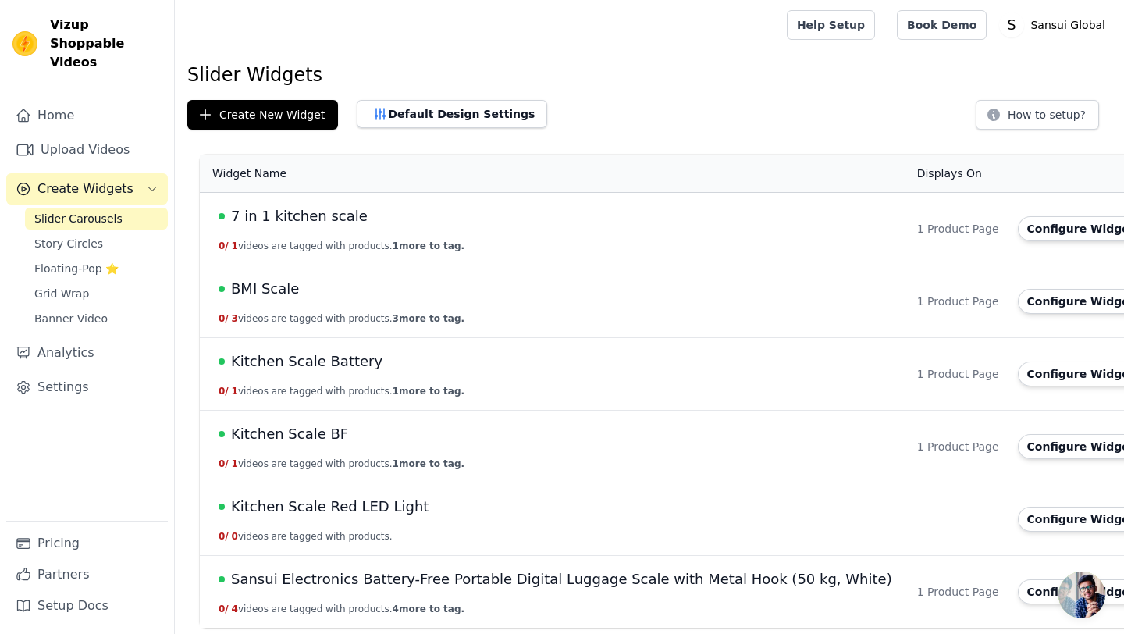
click at [382, 509] on span "Kitchen Scale Red LED Light" at bounding box center [329, 507] width 197 height 22
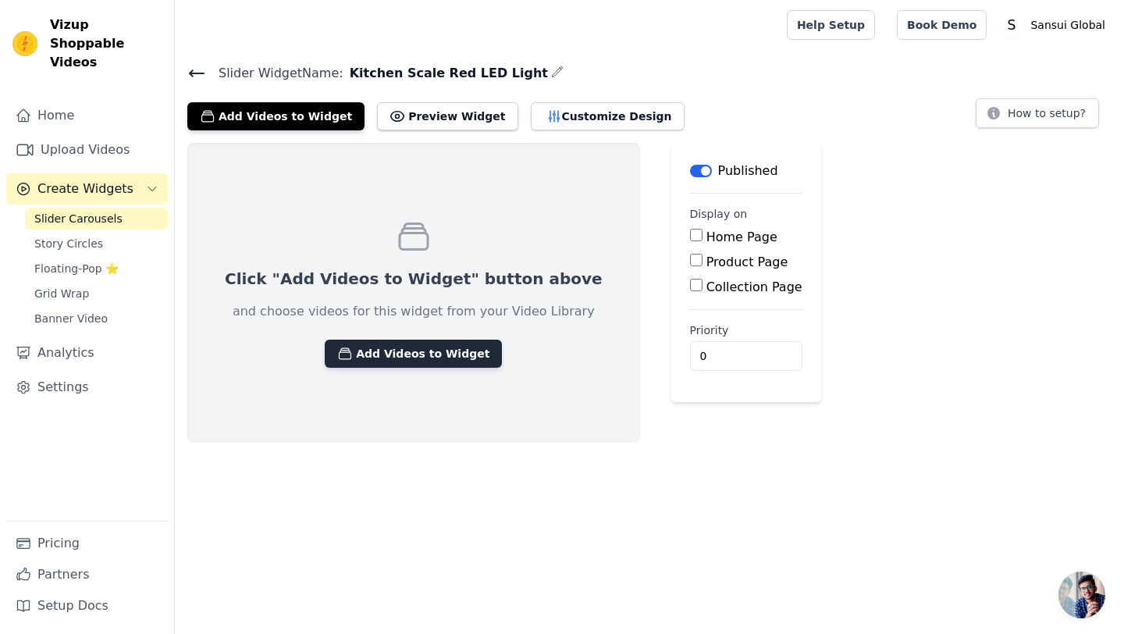
click at [417, 353] on button "Add Videos to Widget" at bounding box center [413, 353] width 177 height 28
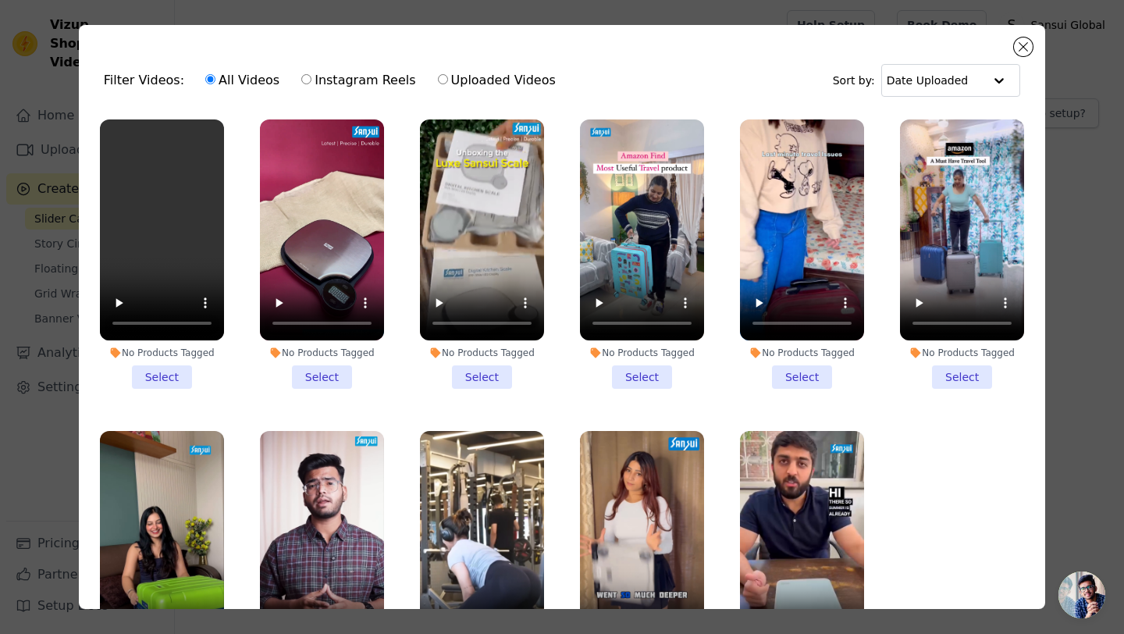
click at [161, 375] on li "No Products Tagged Select" at bounding box center [162, 253] width 124 height 269
click at [0, 0] on input "No Products Tagged Select" at bounding box center [0, 0] width 0 height 0
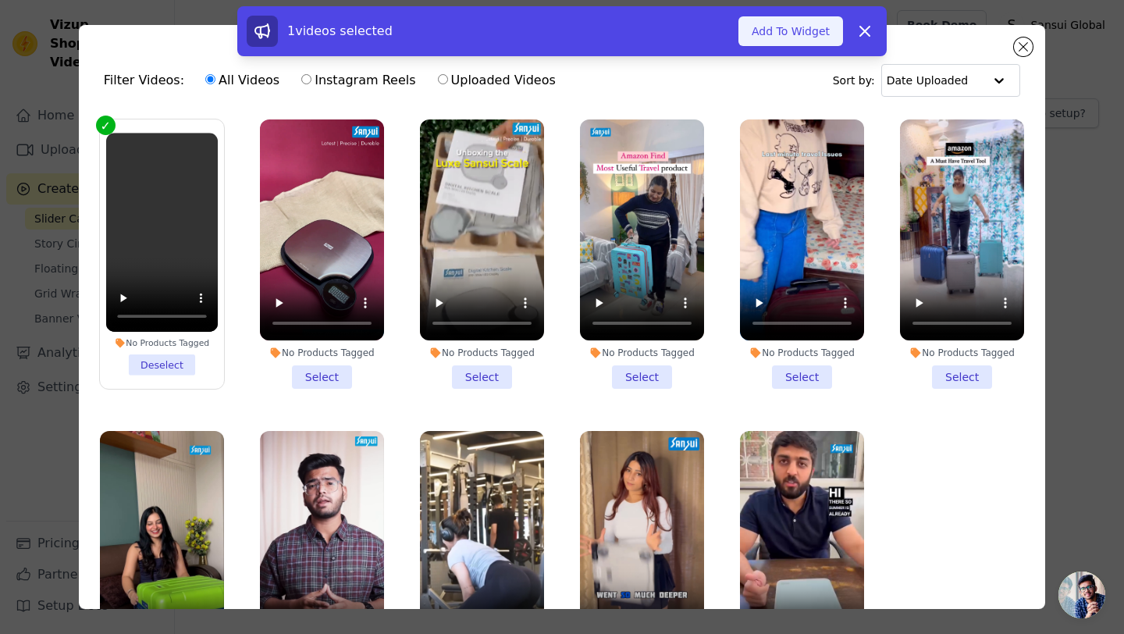
click at [791, 28] on button "Add To Widget" at bounding box center [790, 31] width 105 height 30
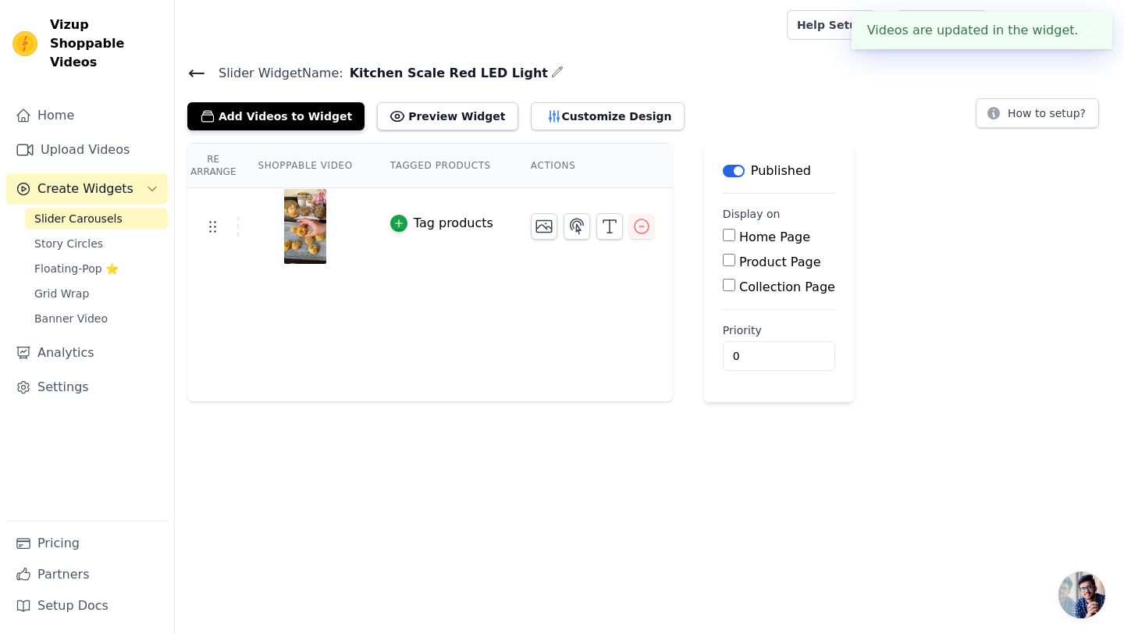
click at [723, 260] on input "Product Page" at bounding box center [729, 260] width 12 height 12
checkbox input "true"
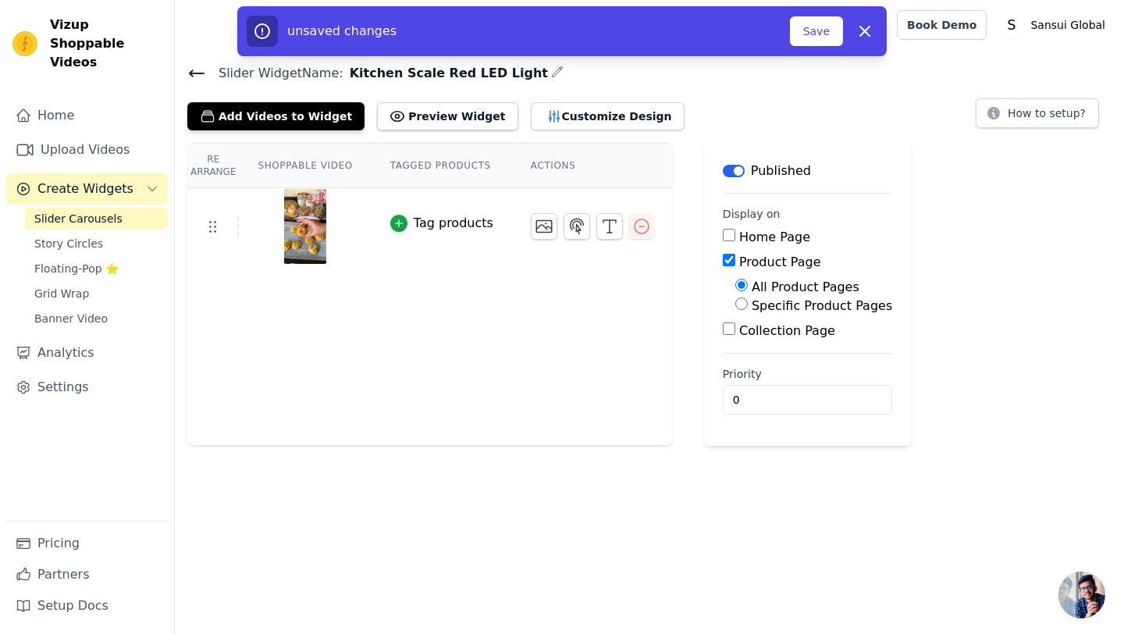
click at [737, 306] on input "Specific Product Pages" at bounding box center [741, 303] width 12 height 12
radio input "true"
click at [747, 341] on button "Select Products" at bounding box center [787, 341] width 105 height 27
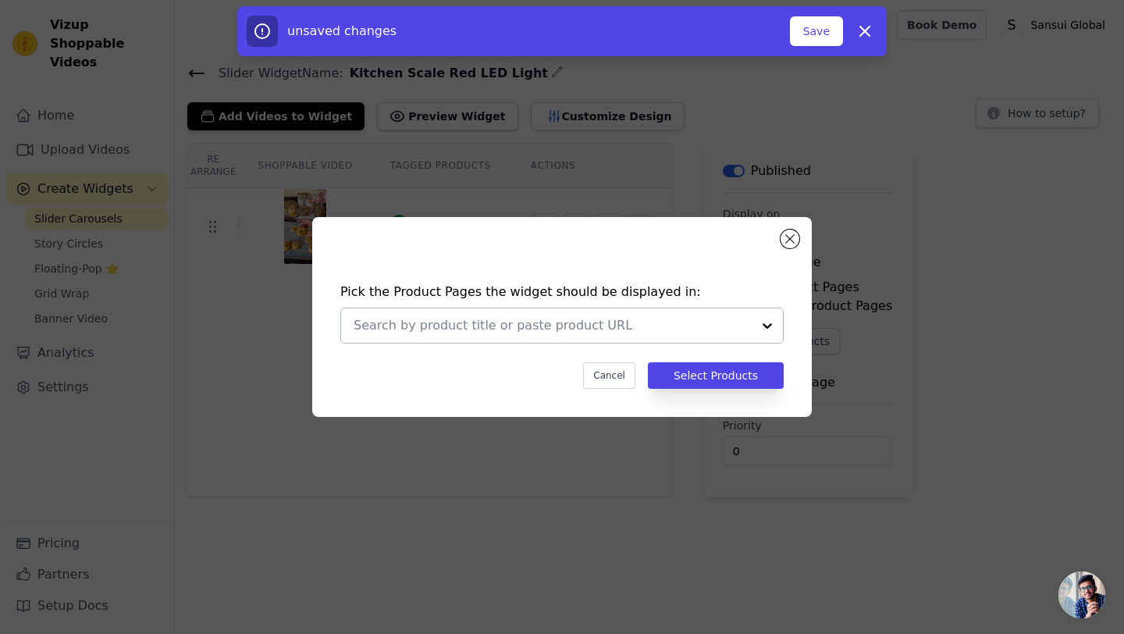
click at [454, 320] on input "text" at bounding box center [553, 325] width 398 height 19
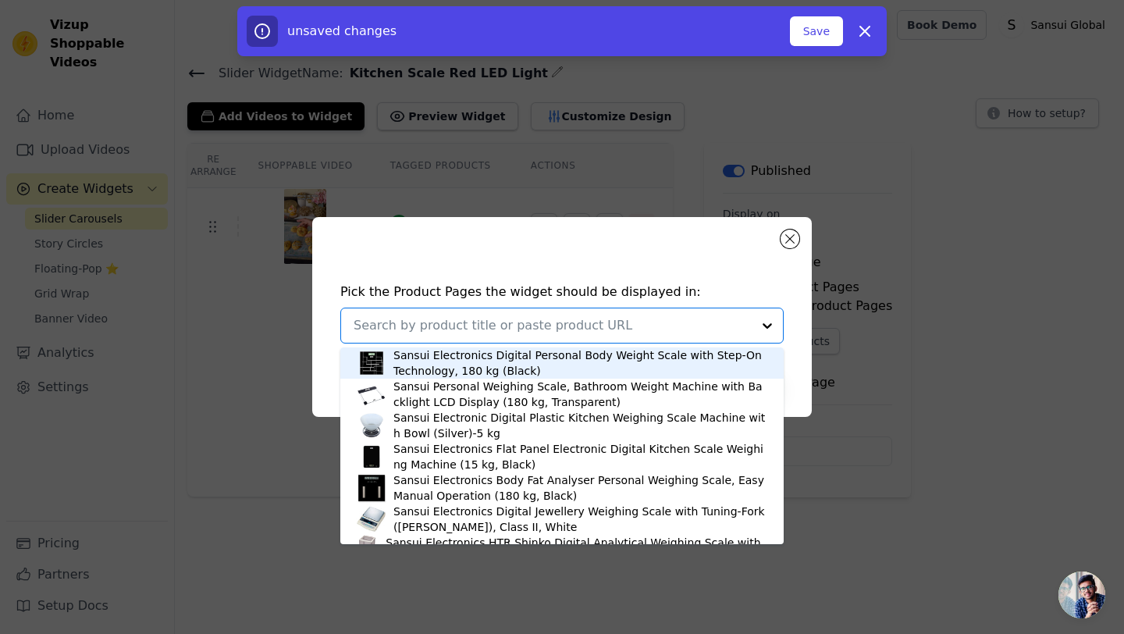
paste input "https://sansuiglobal.com/collections/kitchen-scale/products/sansui-electronics-…"
type input "https://sansuiglobal.com/collections/kitchen-scale/products/sansui-electronics-…"
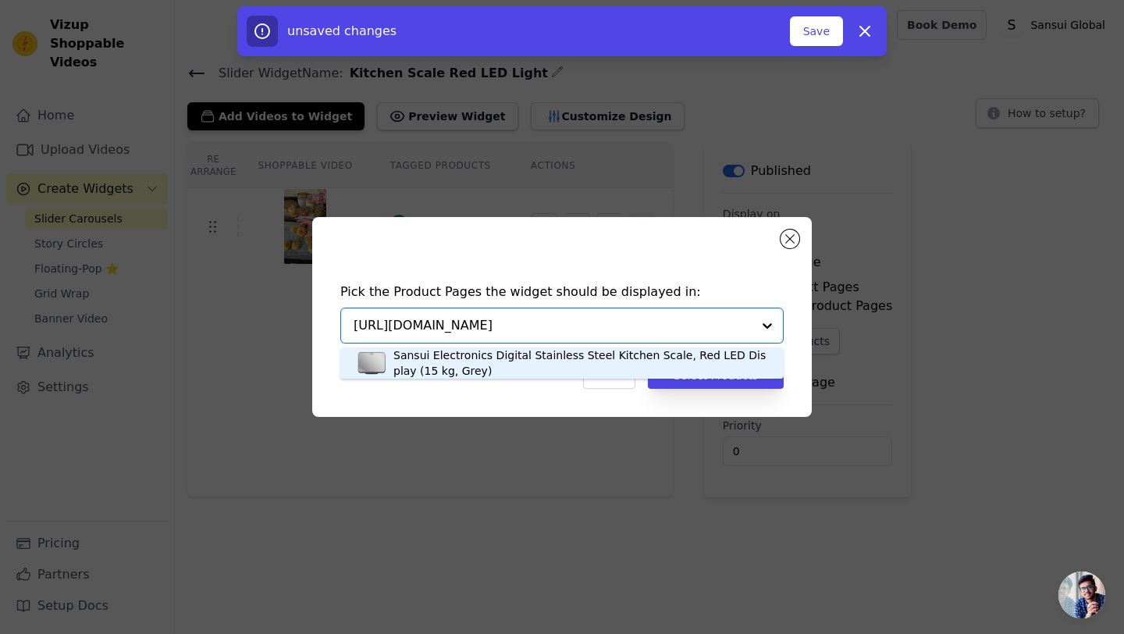
click at [460, 354] on div "Sansui Electronics Digital Stainless Steel Kitchen Scale, Red LED Display (15 k…" at bounding box center [580, 362] width 375 height 31
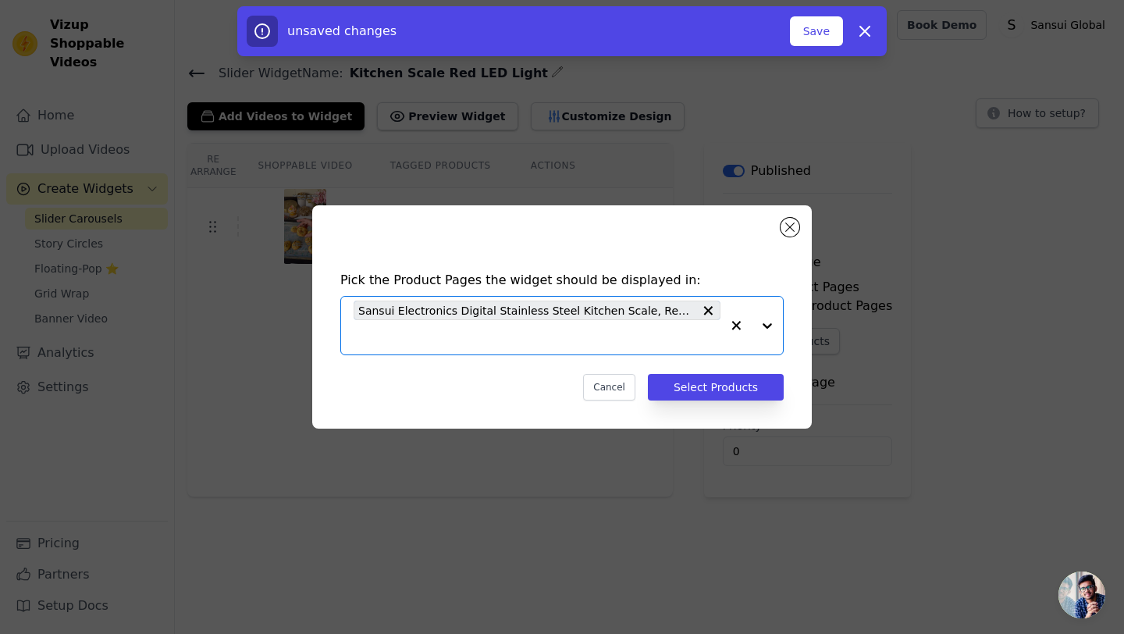
scroll to position [0, 0]
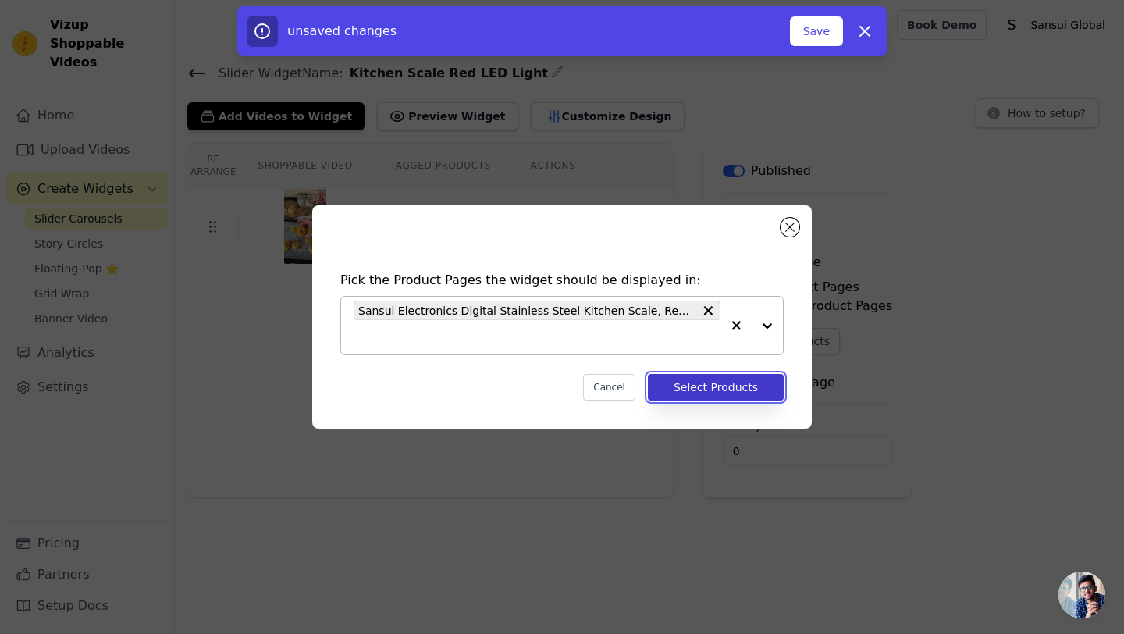
click at [680, 389] on button "Select Products" at bounding box center [716, 387] width 136 height 27
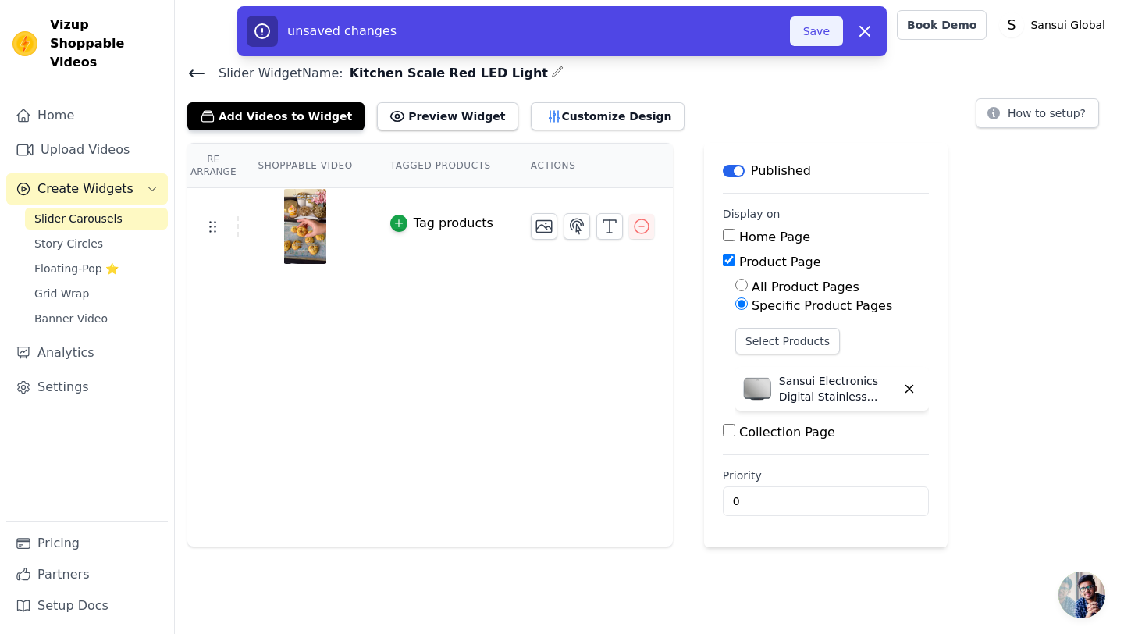
click at [816, 28] on button "Save" at bounding box center [816, 31] width 53 height 30
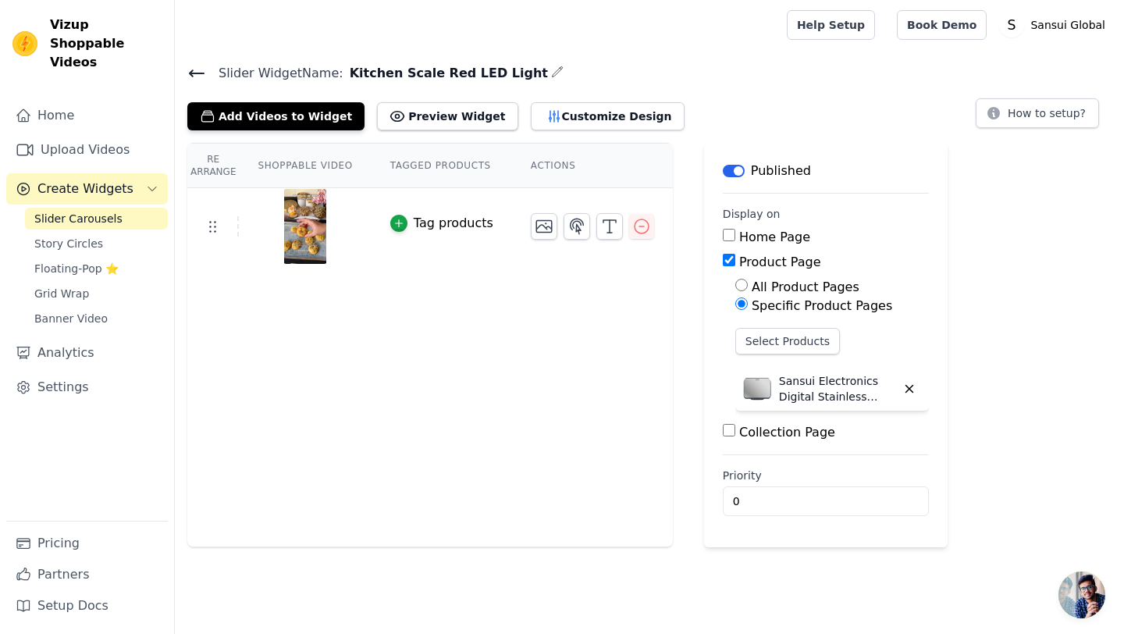
click at [105, 211] on span "Slider Carousels" at bounding box center [78, 219] width 88 height 16
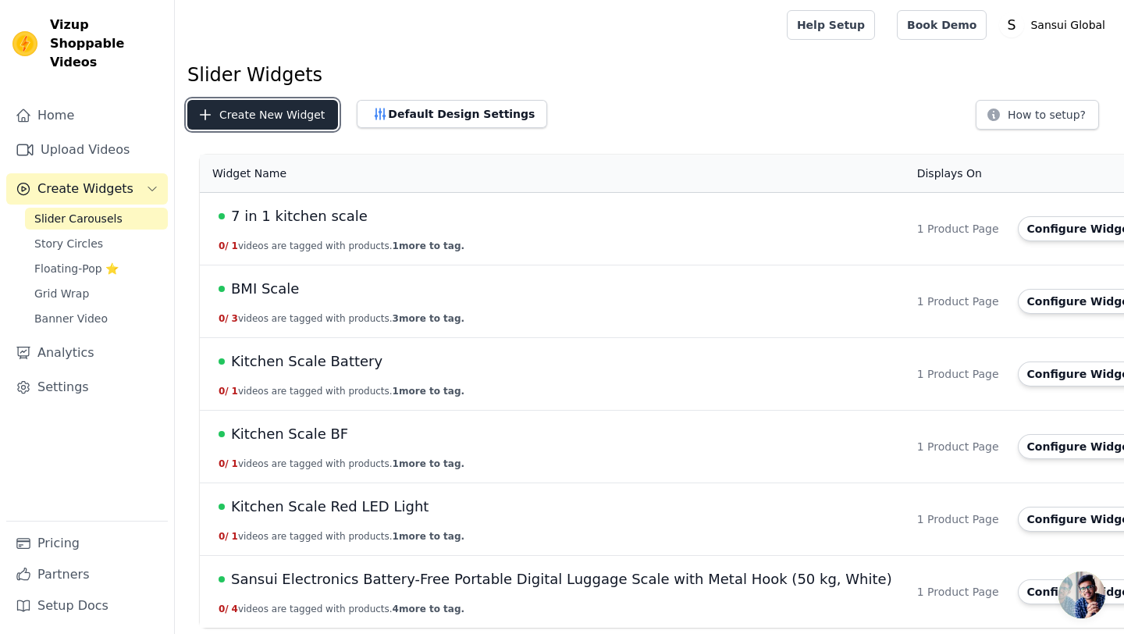
click at [252, 126] on button "Create New Widget" at bounding box center [262, 115] width 151 height 30
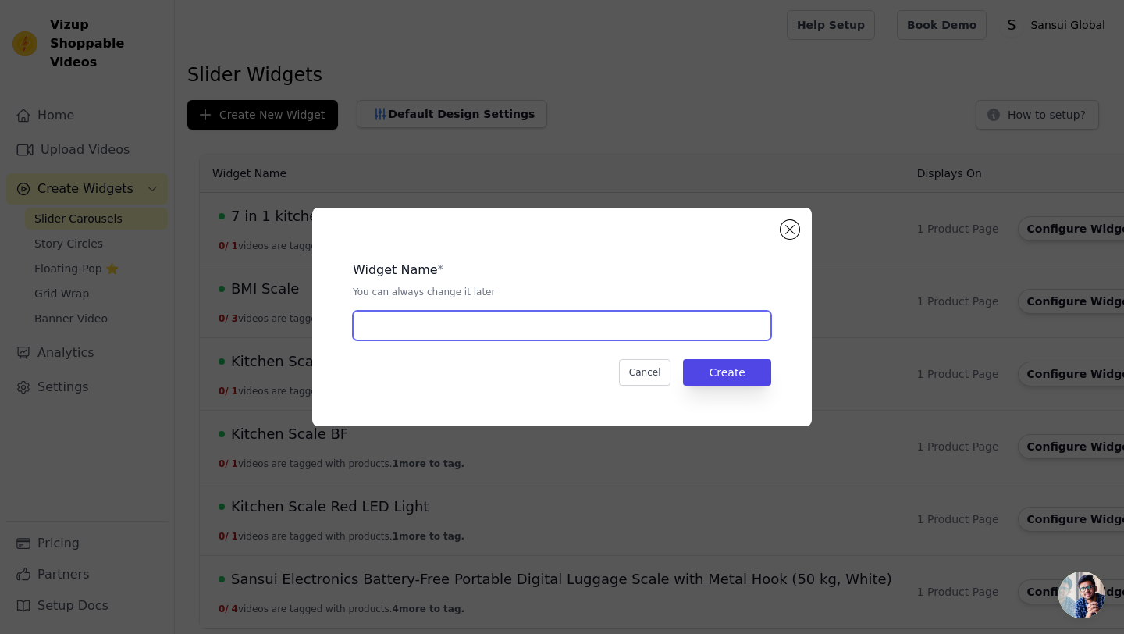
click at [412, 329] on input "text" at bounding box center [562, 326] width 418 height 30
type input "Smart Kitchen Scale"
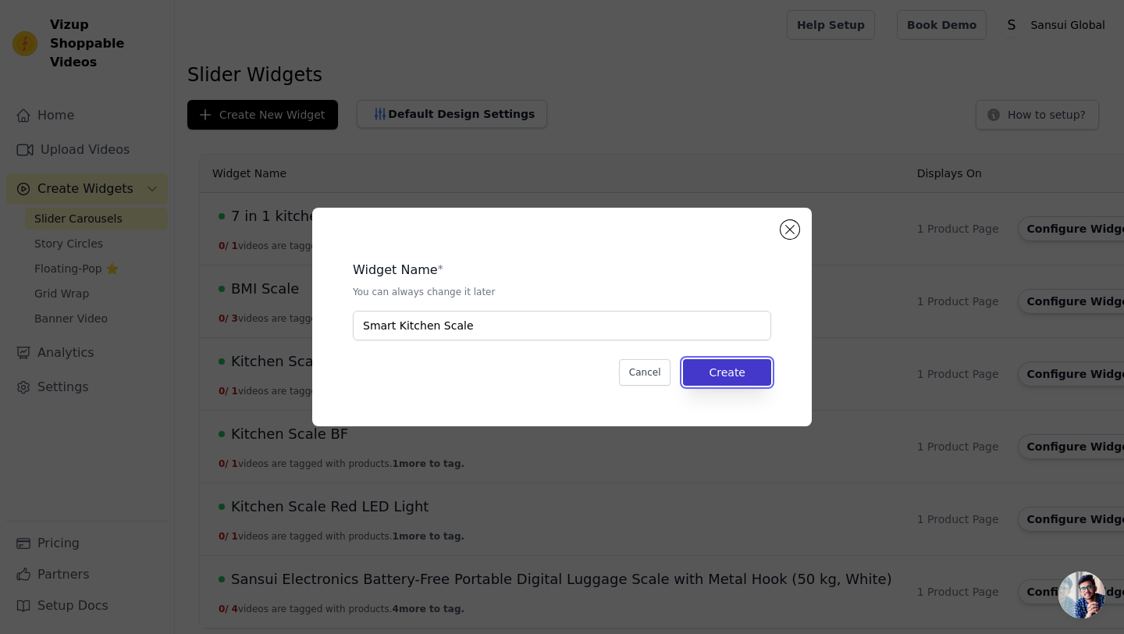
click at [718, 371] on button "Create" at bounding box center [727, 372] width 88 height 27
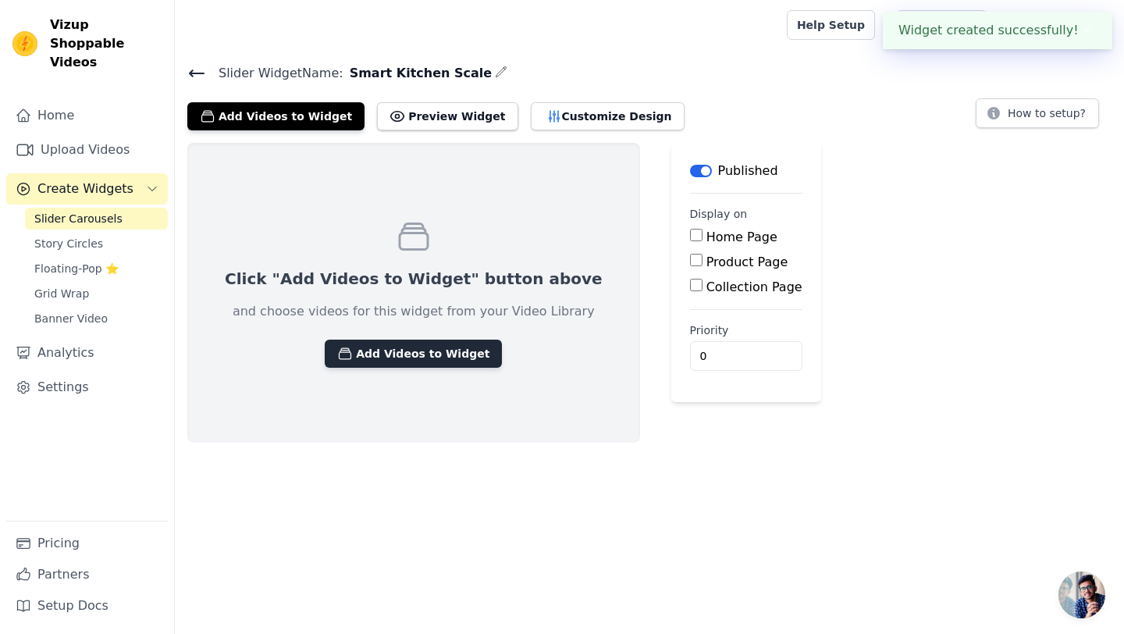
click at [416, 359] on button "Add Videos to Widget" at bounding box center [413, 353] width 177 height 28
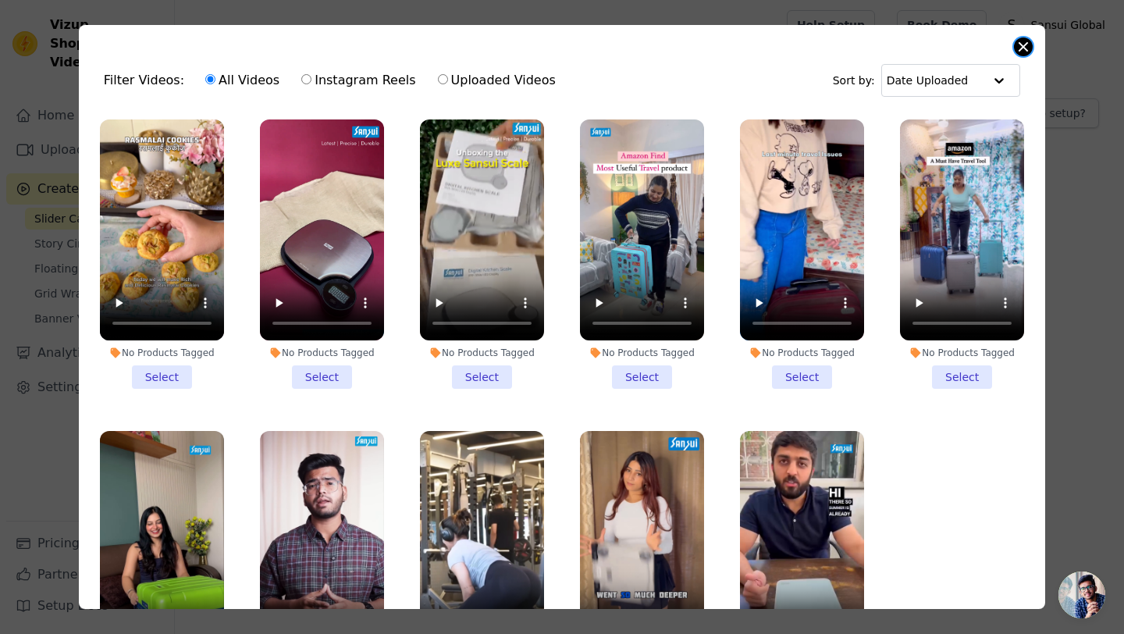
click at [1025, 45] on button "Close modal" at bounding box center [1023, 46] width 19 height 19
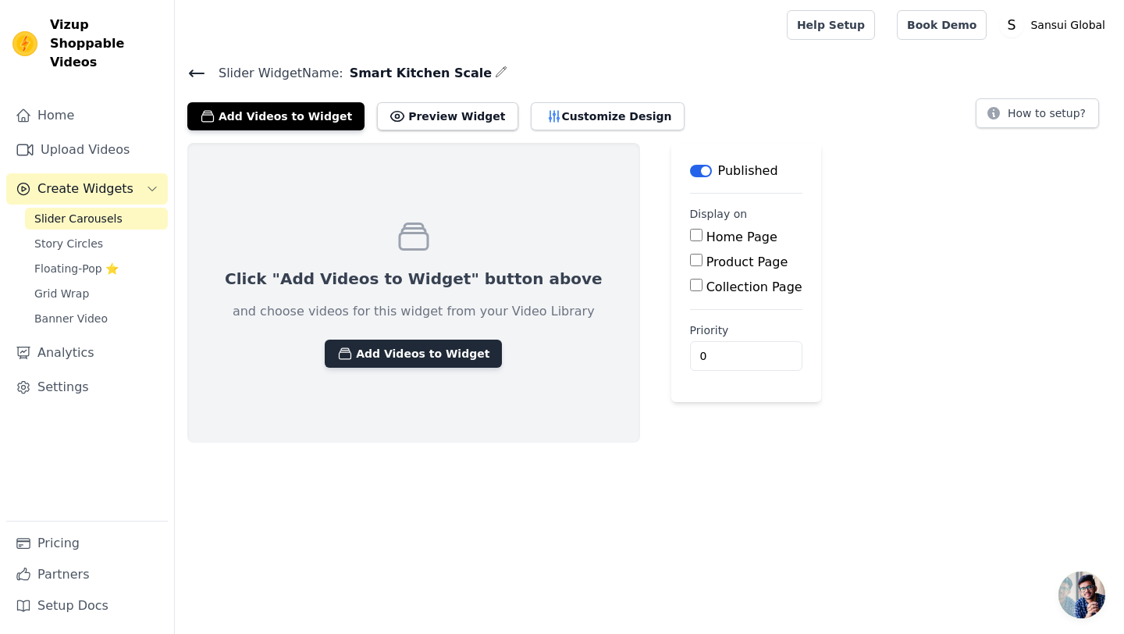
click at [402, 351] on button "Add Videos to Widget" at bounding box center [413, 353] width 177 height 28
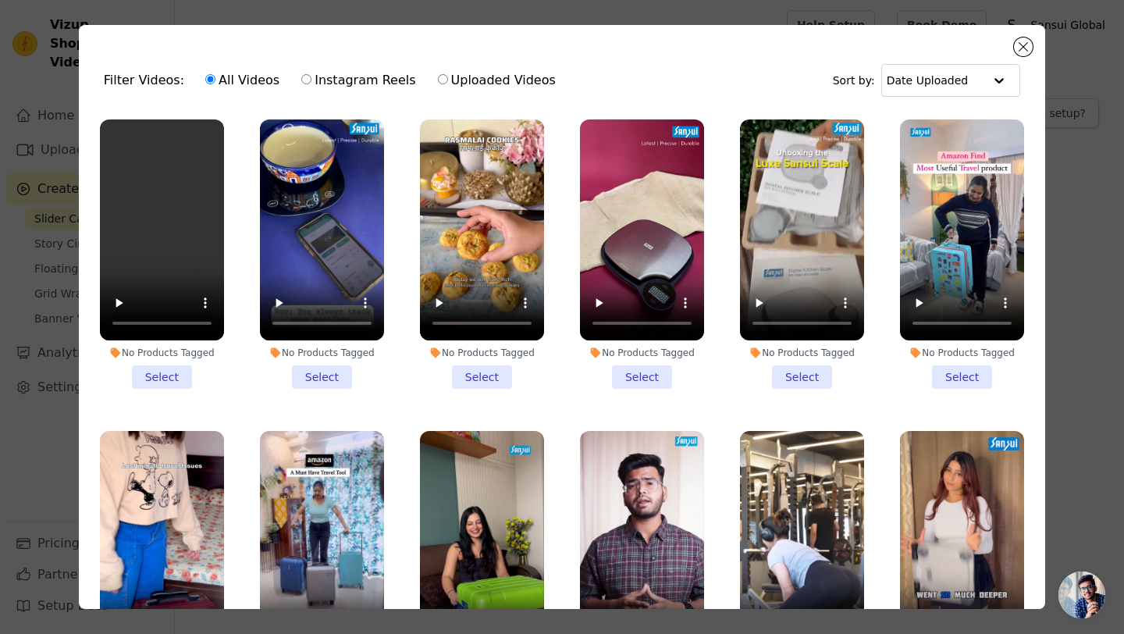
click at [160, 379] on li "No Products Tagged Select" at bounding box center [162, 253] width 124 height 269
click at [0, 0] on input "No Products Tagged Select" at bounding box center [0, 0] width 0 height 0
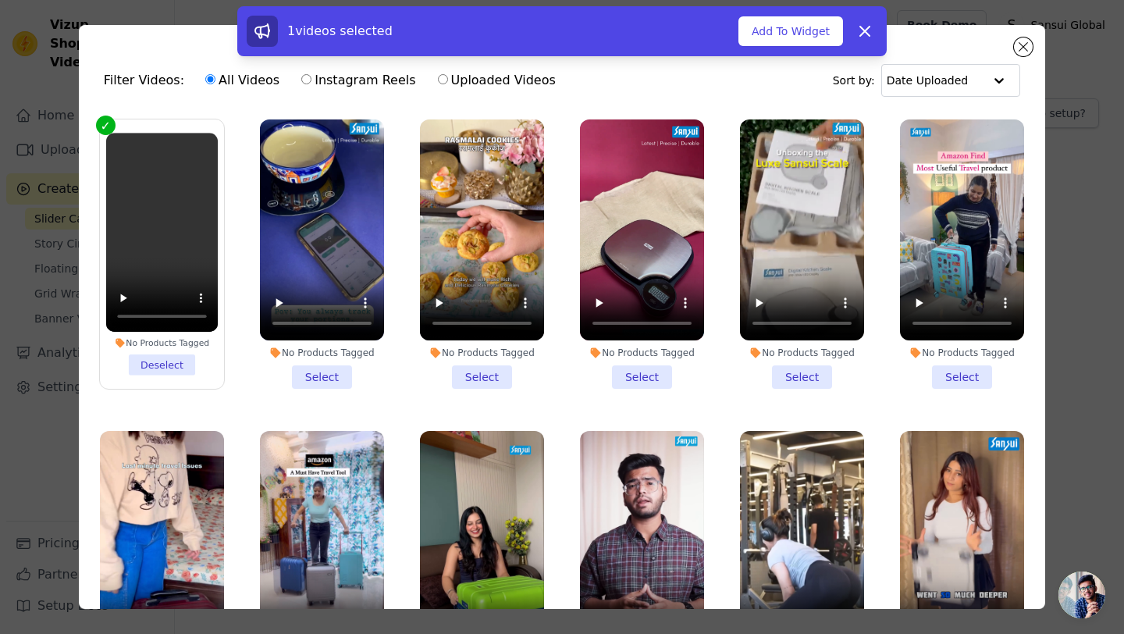
click at [309, 378] on li "No Products Tagged Select" at bounding box center [322, 253] width 124 height 269
click at [0, 0] on input "No Products Tagged Select" at bounding box center [0, 0] width 0 height 0
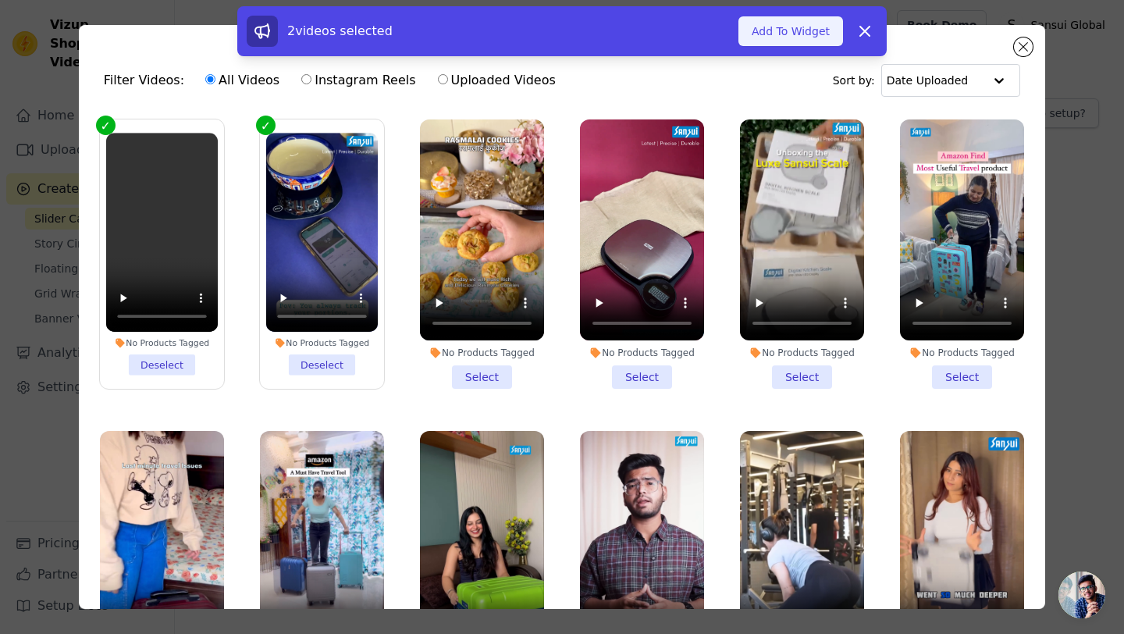
click at [771, 34] on button "Add To Widget" at bounding box center [790, 31] width 105 height 30
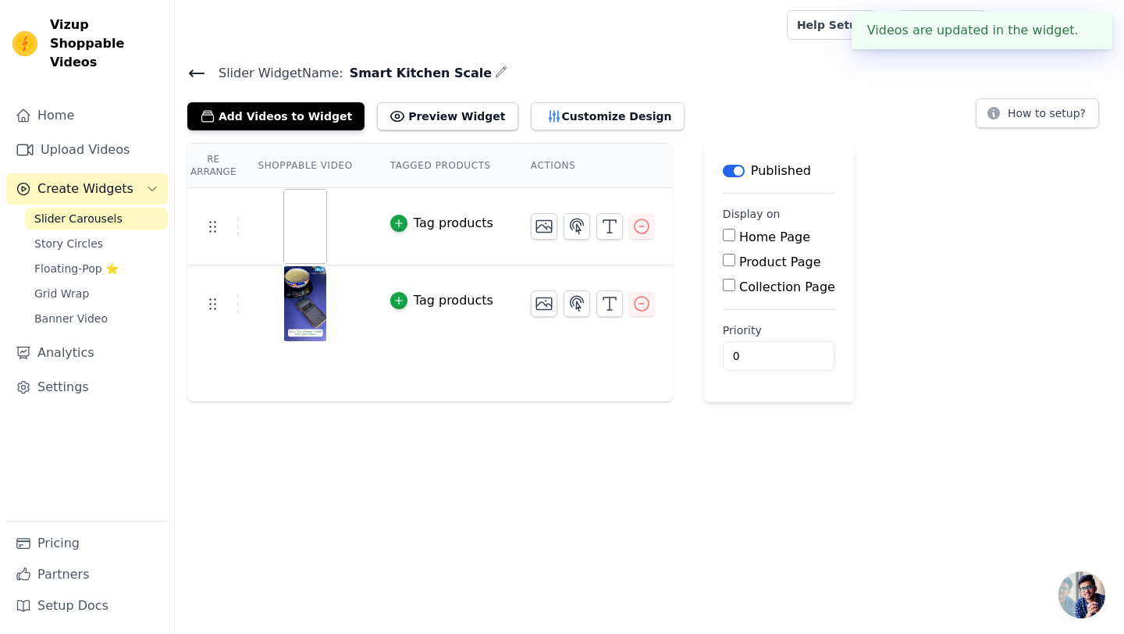
click at [739, 261] on label "Product Page" at bounding box center [780, 261] width 82 height 15
click at [735, 261] on input "Product Page" at bounding box center [729, 260] width 12 height 12
checkbox input "true"
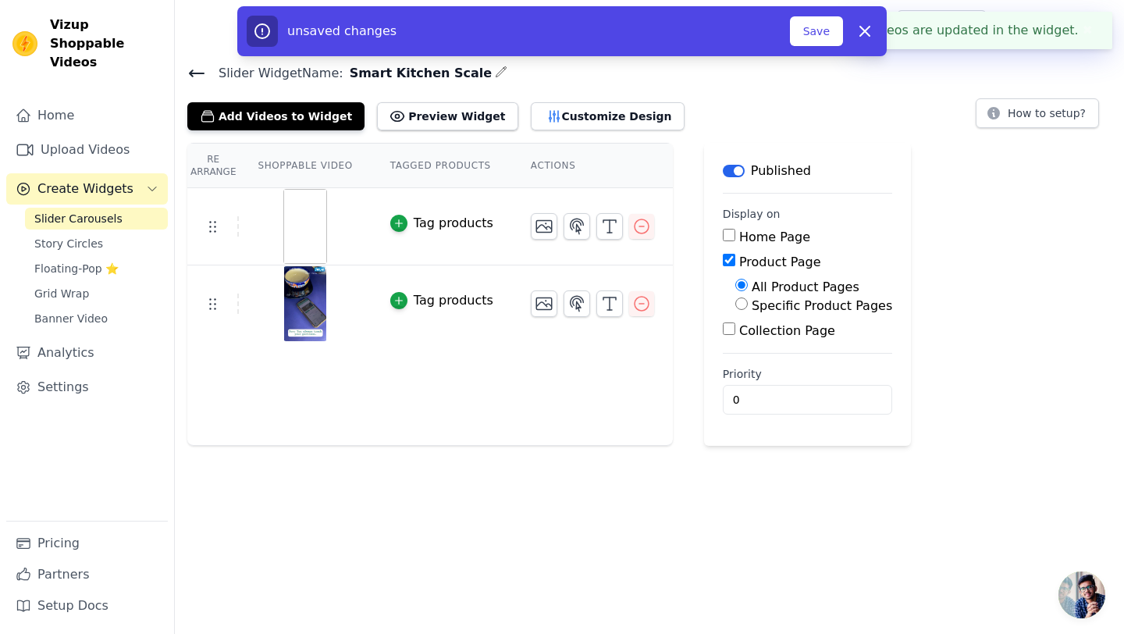
click at [751, 300] on label "Specific Product Pages" at bounding box center [821, 305] width 140 height 15
click at [747, 300] on input "Specific Product Pages" at bounding box center [741, 303] width 12 height 12
radio input "true"
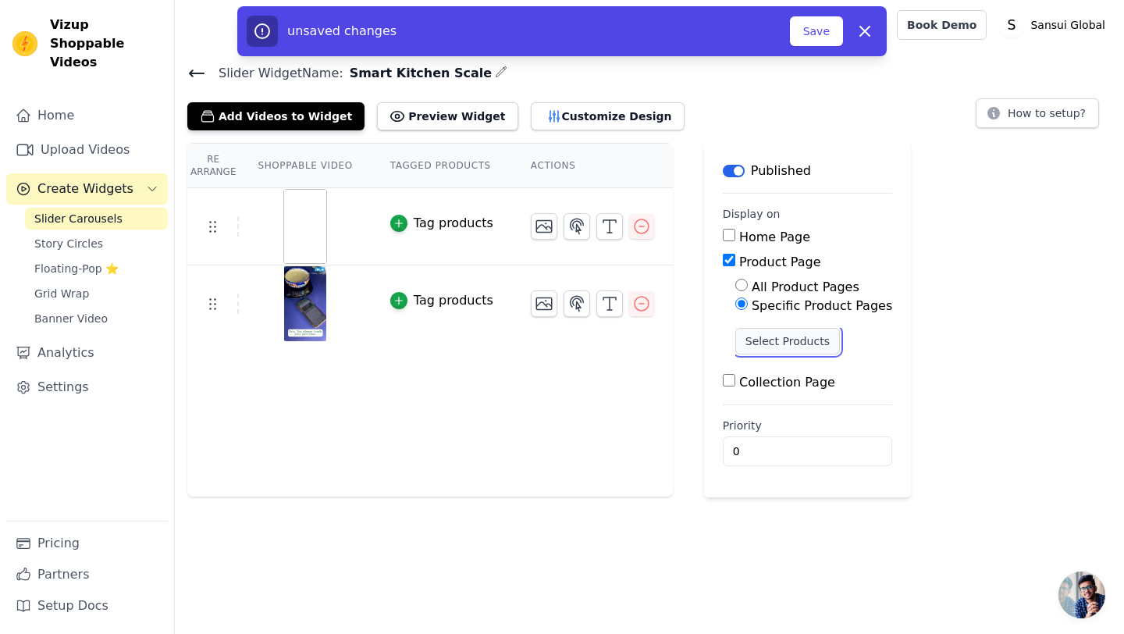
click at [803, 328] on button "Select Products" at bounding box center [787, 341] width 105 height 27
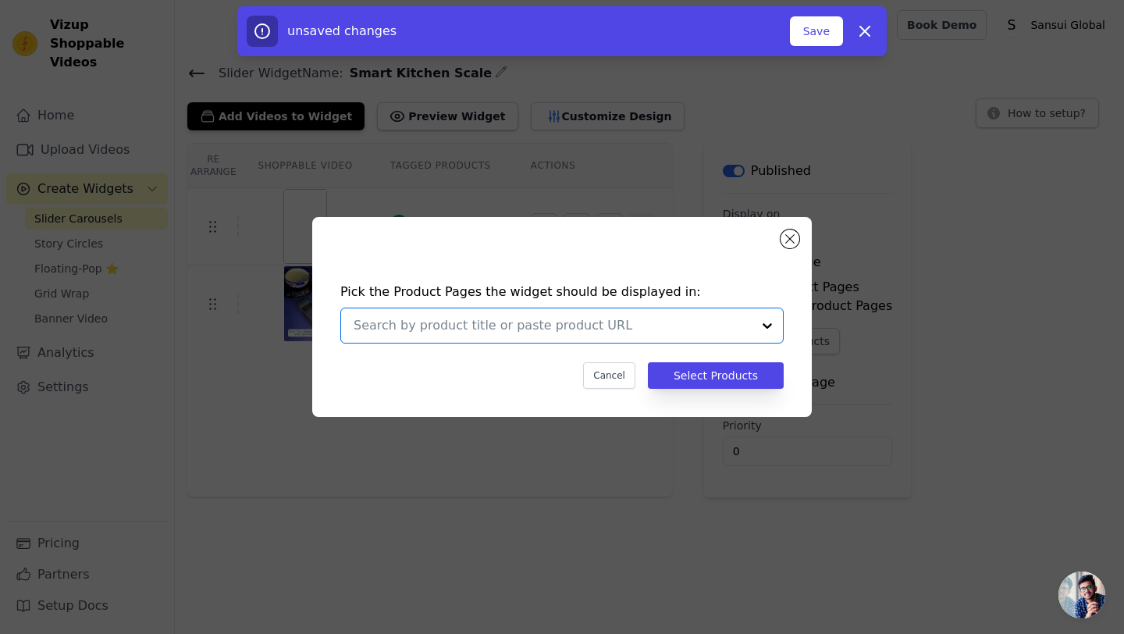
click at [588, 323] on input "text" at bounding box center [553, 325] width 398 height 19
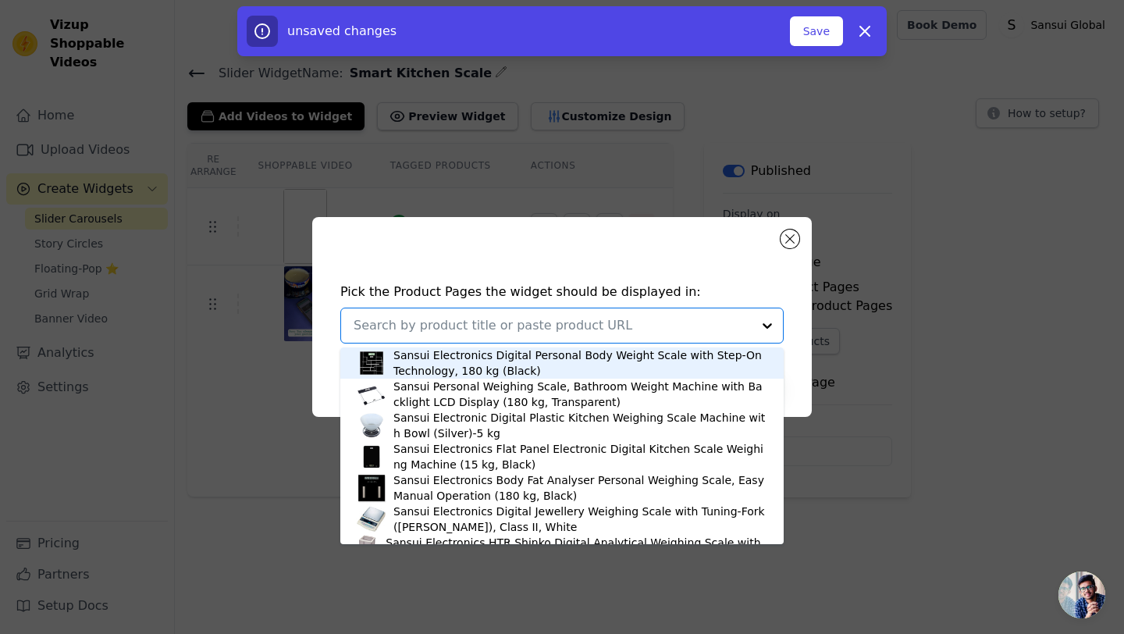
paste input "https://sansuiglobal.com/collections/smart-kitchen-scales/products/sansui-smart…"
type input "https://sansuiglobal.com/collections/smart-kitchen-scales/products/sansui-smart…"
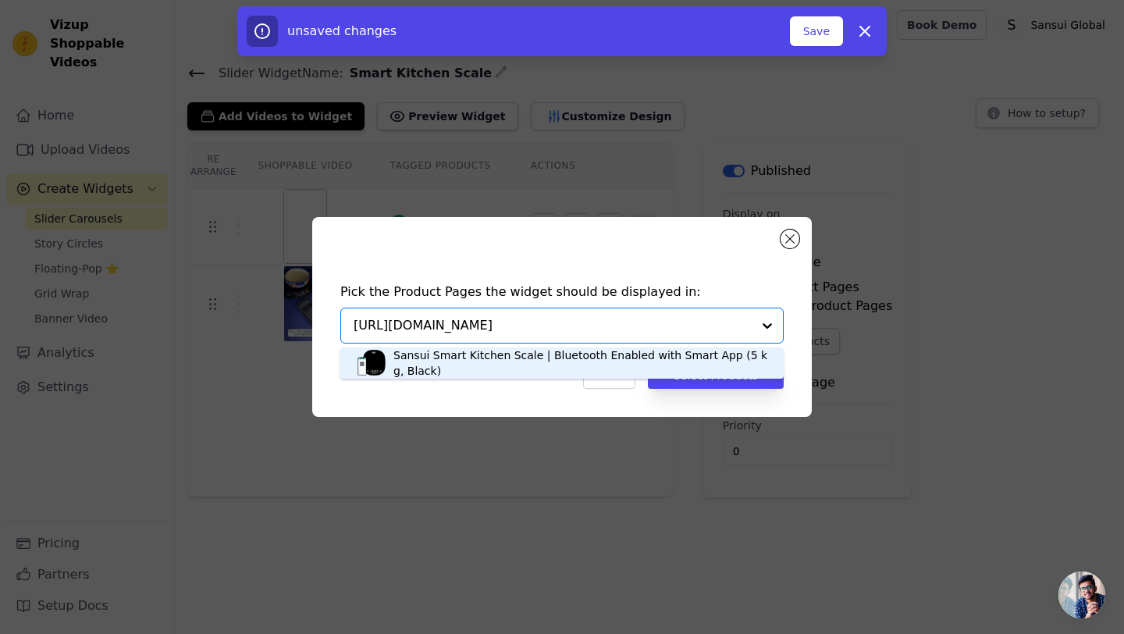
click at [567, 354] on div "Sansui Smart Kitchen Scale | Bluetooth Enabled with Smart App (5 kg, Black)" at bounding box center [580, 362] width 375 height 31
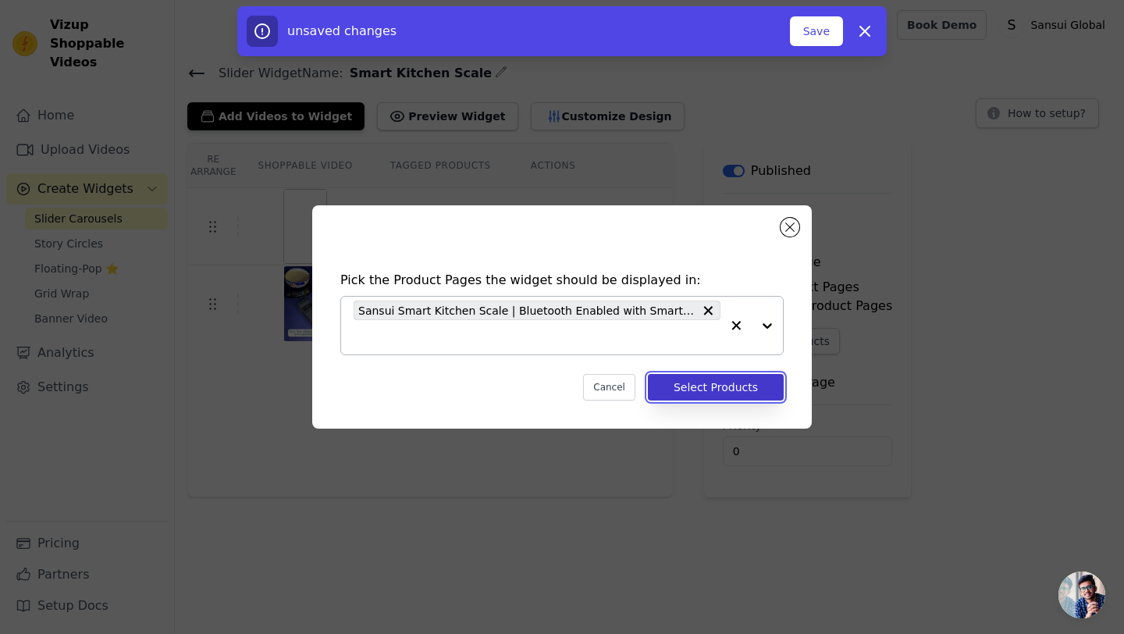
click at [692, 377] on button "Select Products" at bounding box center [716, 387] width 136 height 27
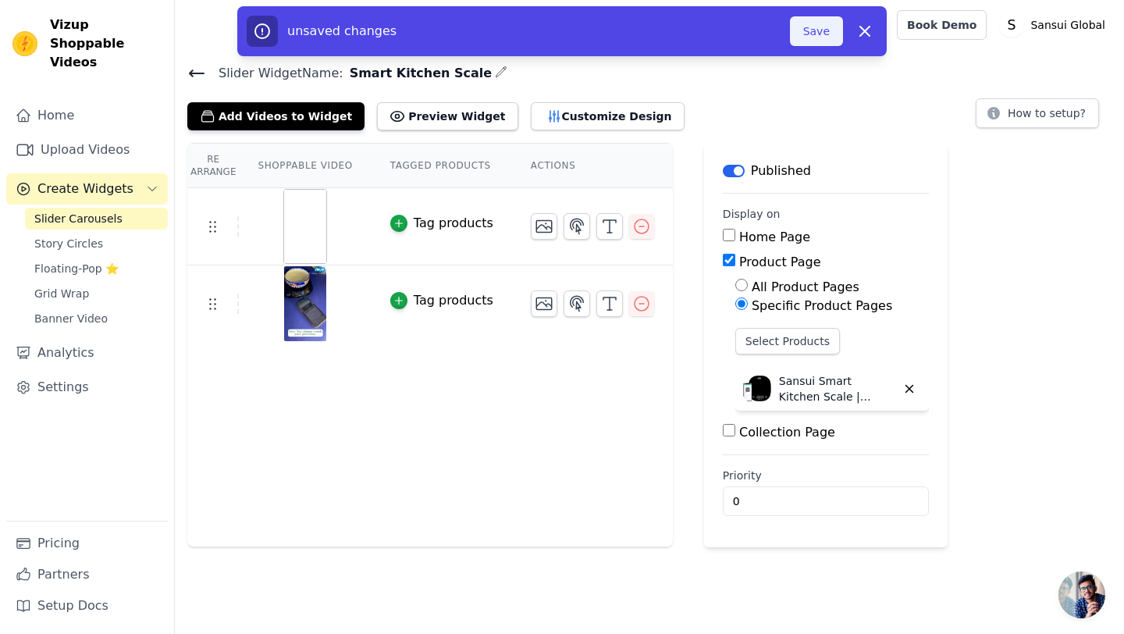
click at [808, 23] on button "Save" at bounding box center [816, 31] width 53 height 30
click at [812, 37] on button "Save" at bounding box center [816, 31] width 53 height 30
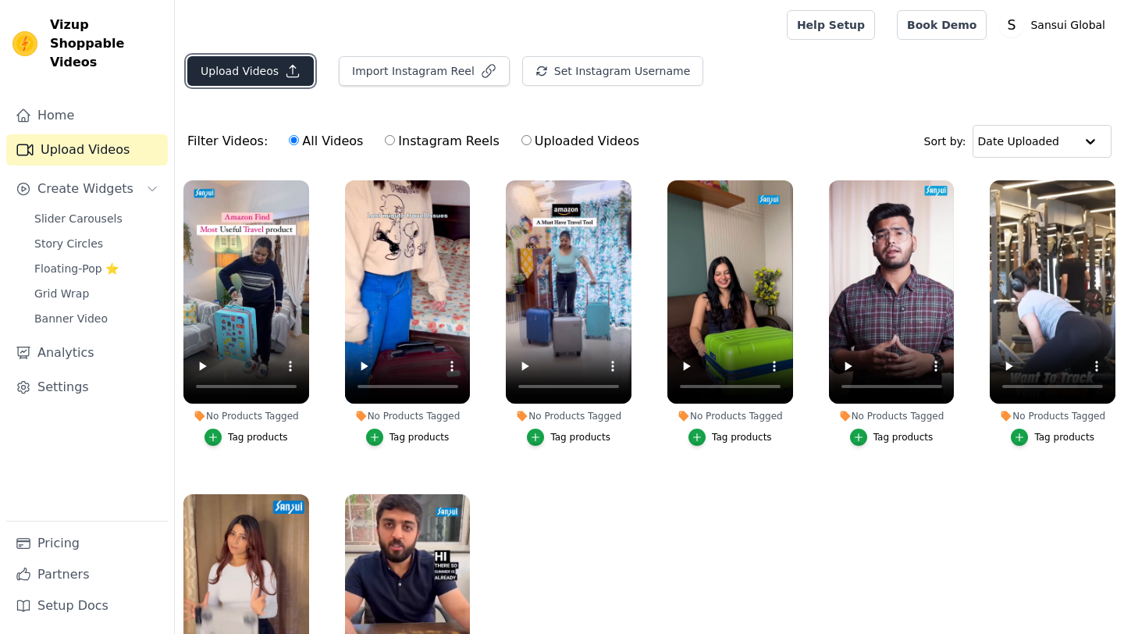
click at [254, 67] on button "Upload Videos" at bounding box center [250, 71] width 126 height 30
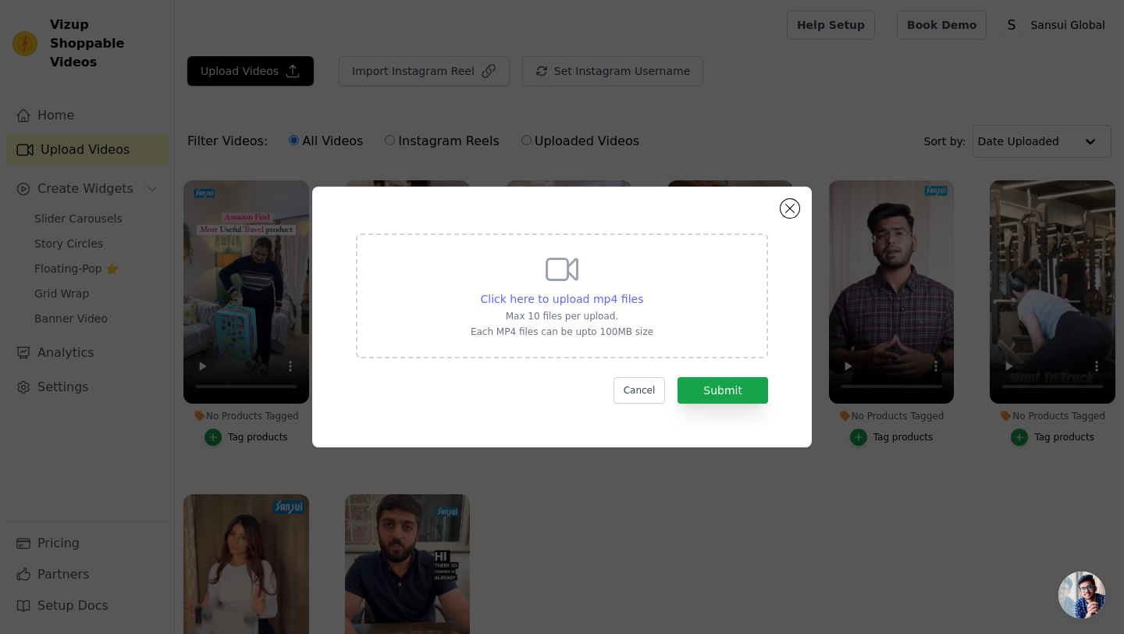
click at [549, 300] on span "Click here to upload mp4 files" at bounding box center [562, 299] width 163 height 12
click at [642, 291] on input "Click here to upload mp4 files Max 10 files per upload. Each MP4 files can be u…" at bounding box center [642, 290] width 1 height 1
type input "C:\fakepath\1.mp4"
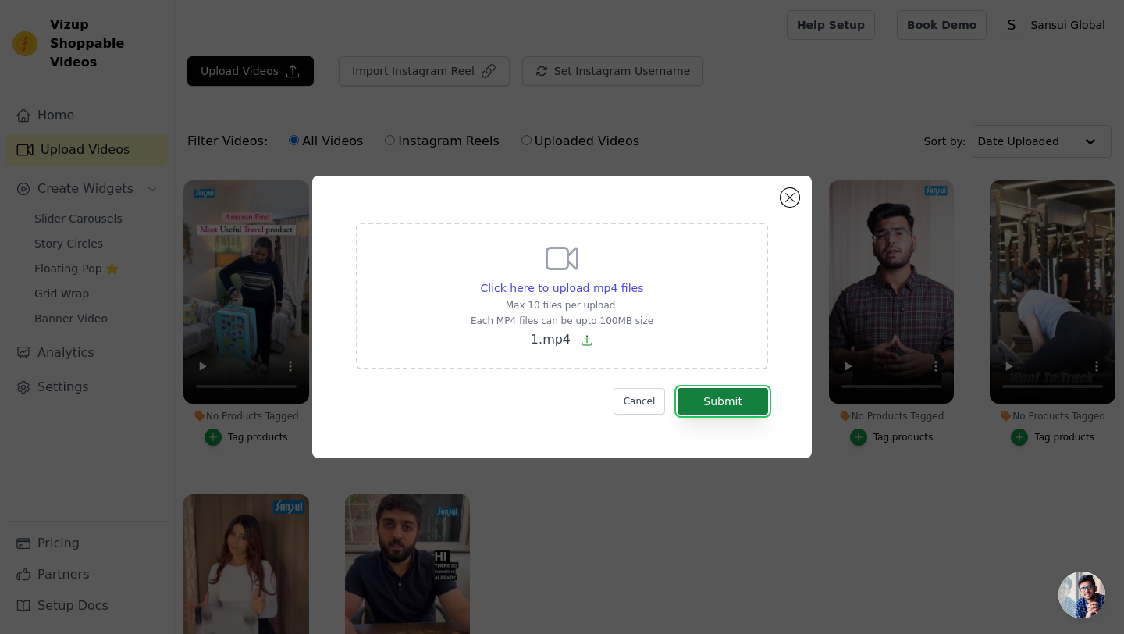
click at [733, 395] on button "Submit" at bounding box center [722, 401] width 91 height 27
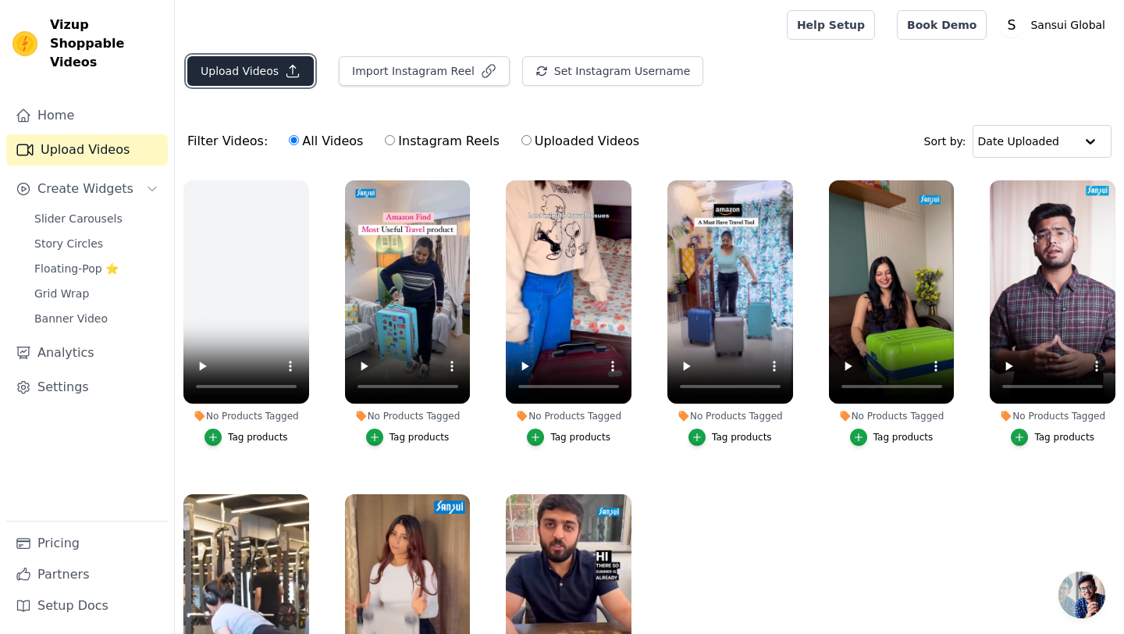
click at [288, 73] on icon "button" at bounding box center [293, 71] width 16 height 16
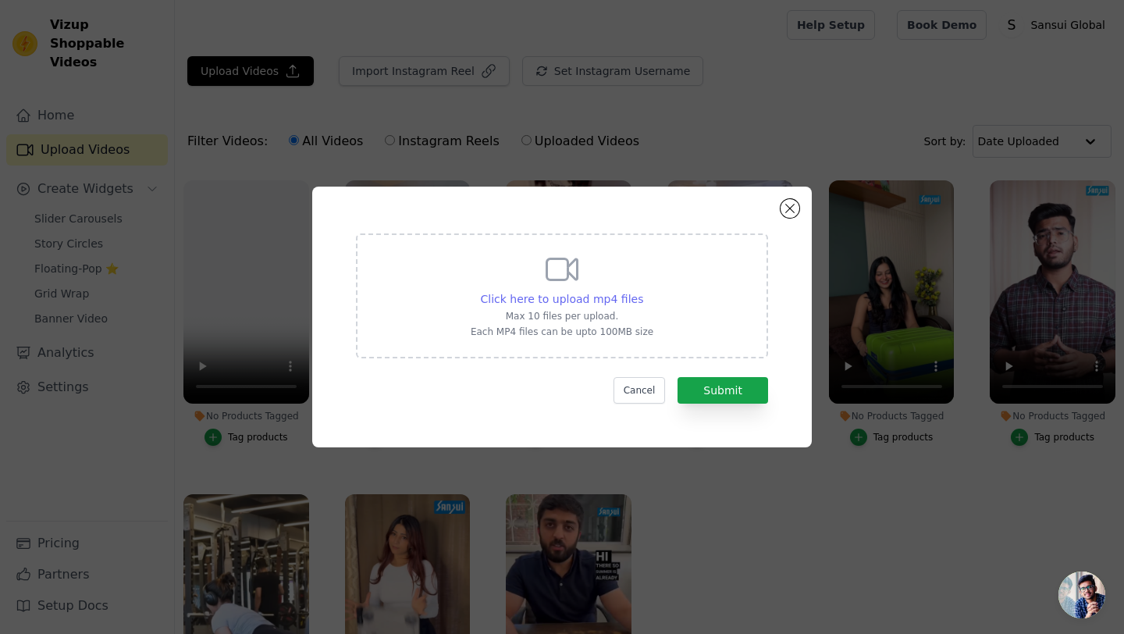
click at [541, 295] on span "Click here to upload mp4 files" at bounding box center [562, 299] width 163 height 12
click at [642, 291] on input "Click here to upload mp4 files Max 10 files per upload. Each MP4 files can be u…" at bounding box center [642, 290] width 1 height 1
type input "C:\fakepath\1.mp4"
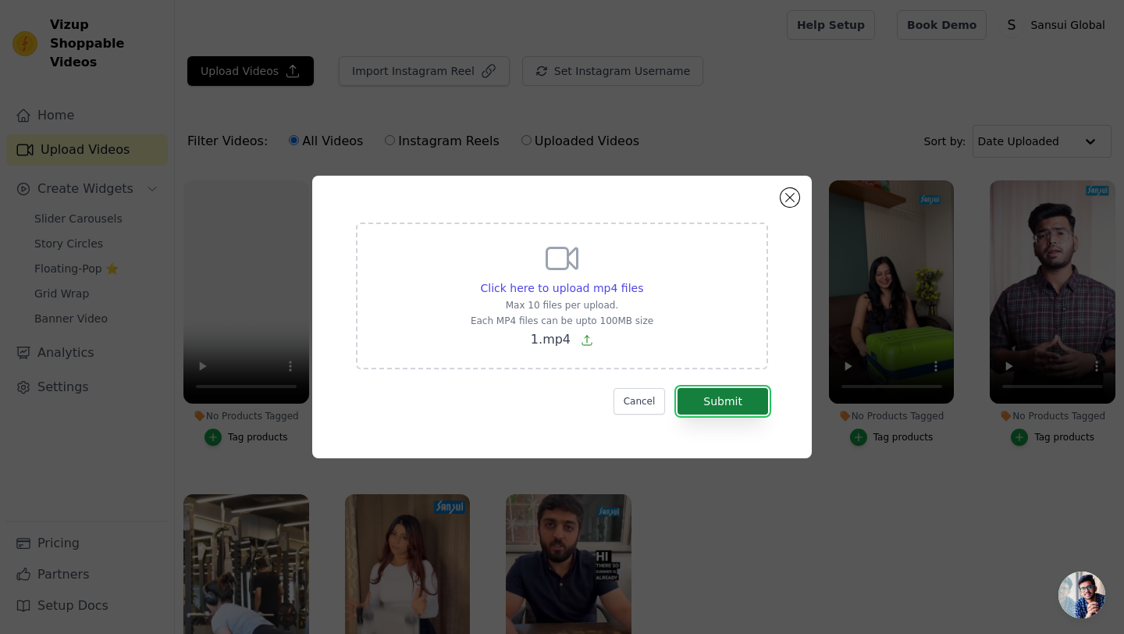
click at [744, 403] on button "Submit" at bounding box center [722, 401] width 91 height 27
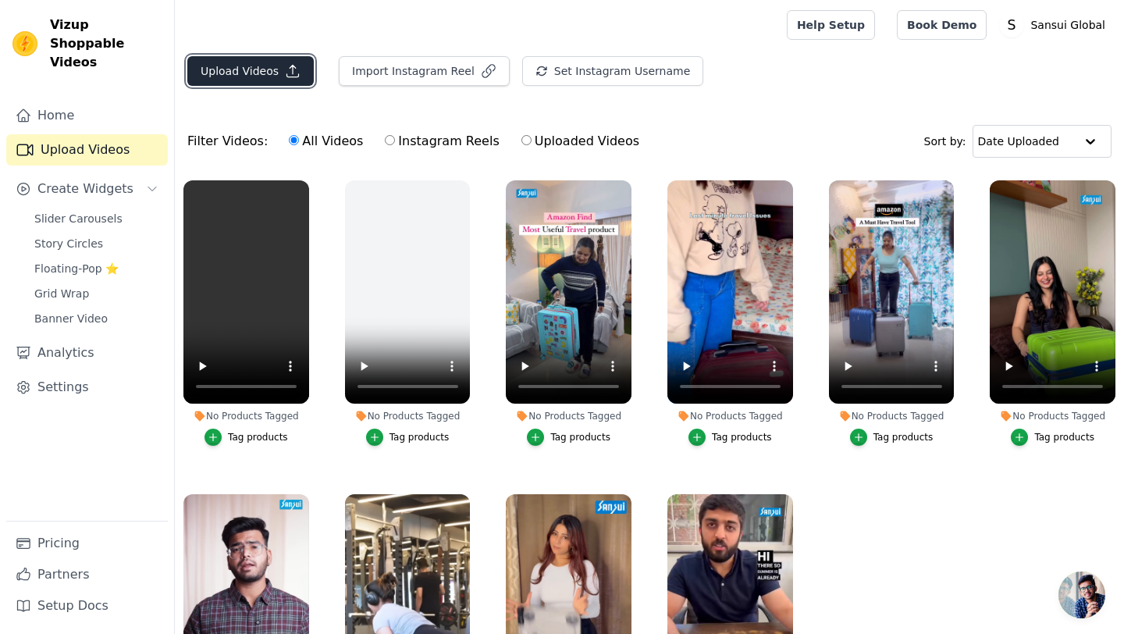
click at [274, 66] on button "Upload Videos" at bounding box center [250, 71] width 126 height 30
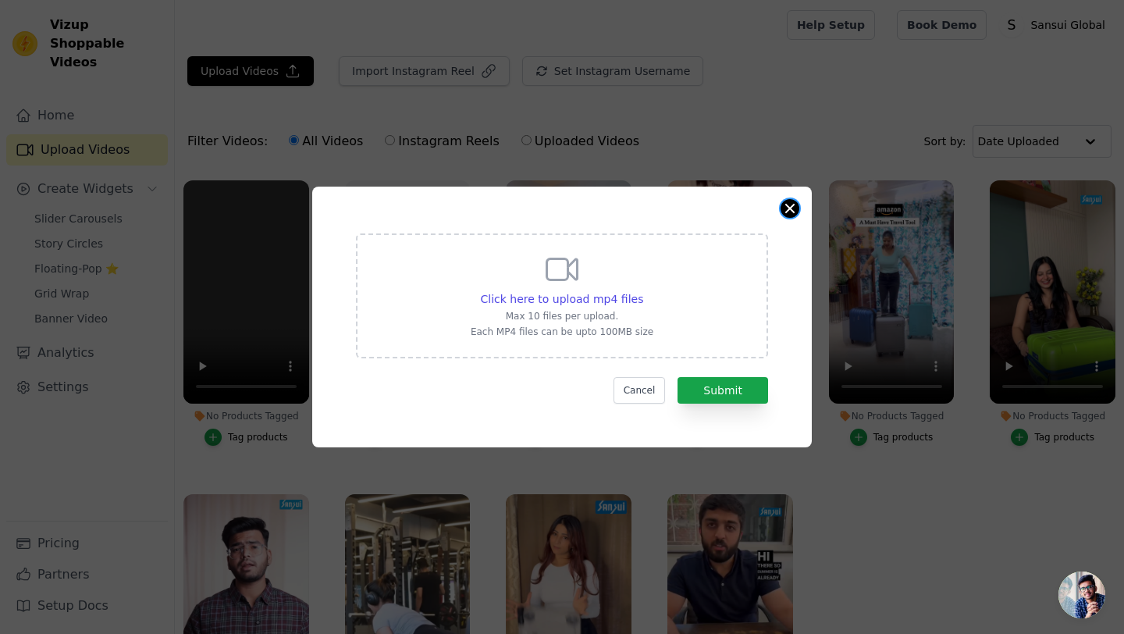
click at [790, 211] on button "Close modal" at bounding box center [789, 208] width 19 height 19
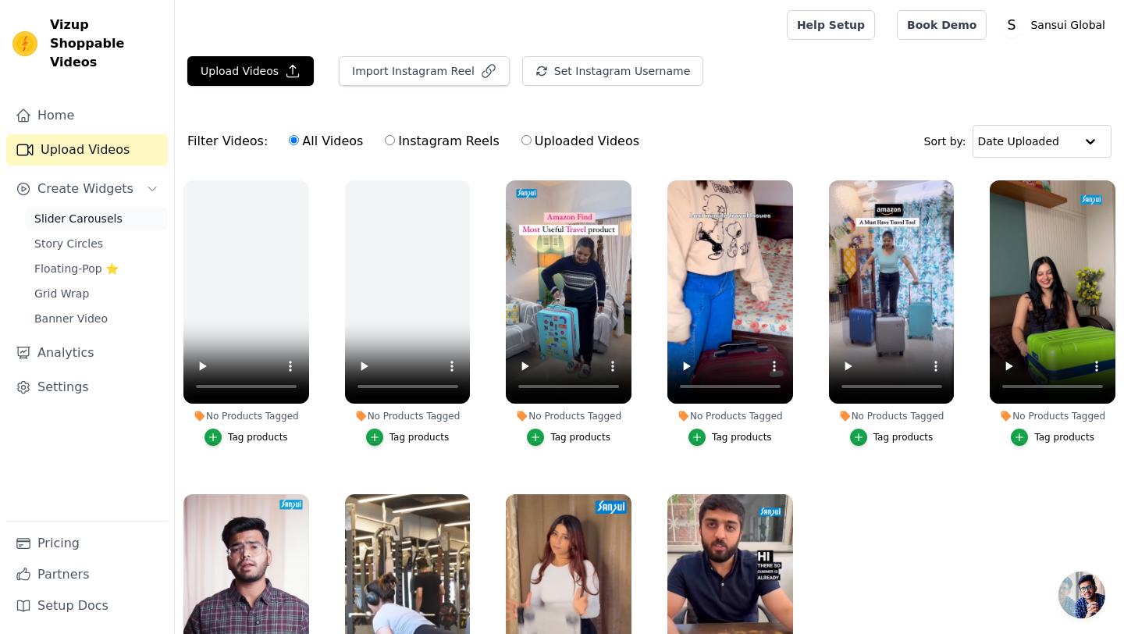
click at [94, 211] on span "Slider Carousels" at bounding box center [78, 219] width 88 height 16
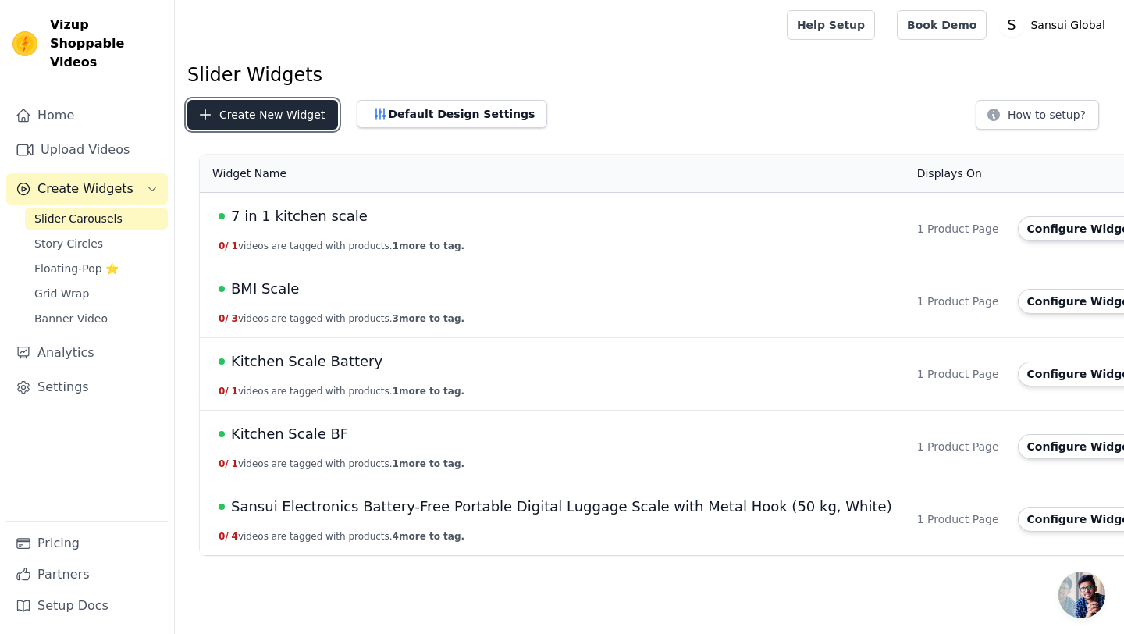
click at [233, 112] on button "Create New Widget" at bounding box center [262, 115] width 151 height 30
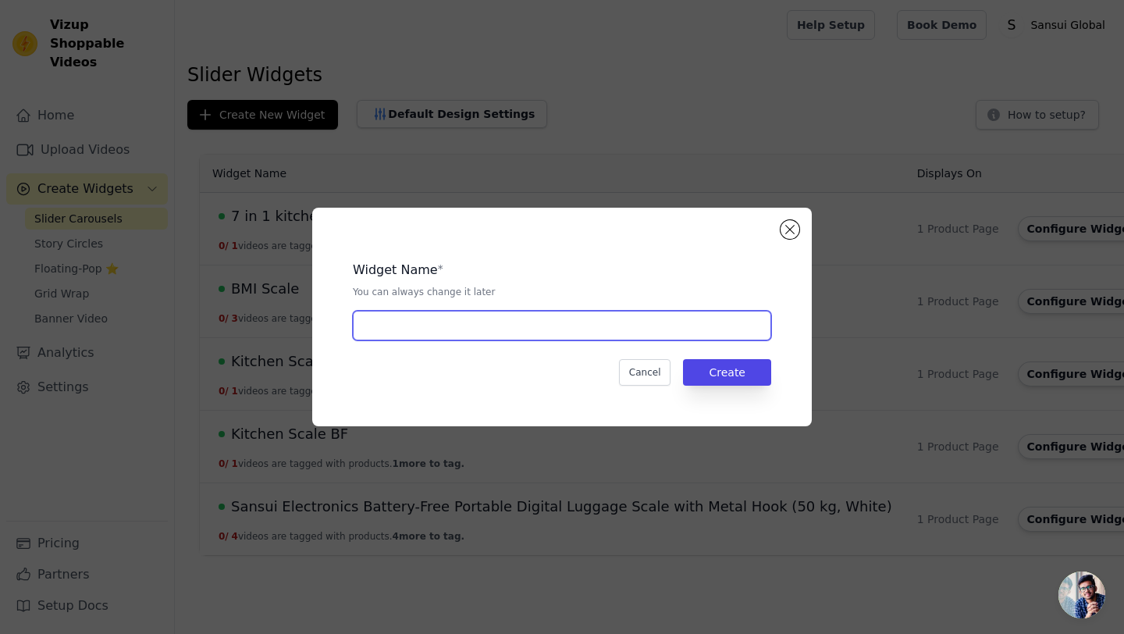
click at [461, 337] on input "text" at bounding box center [562, 326] width 418 height 30
type input "k"
type input "Kitchen Scale Red LED Light"
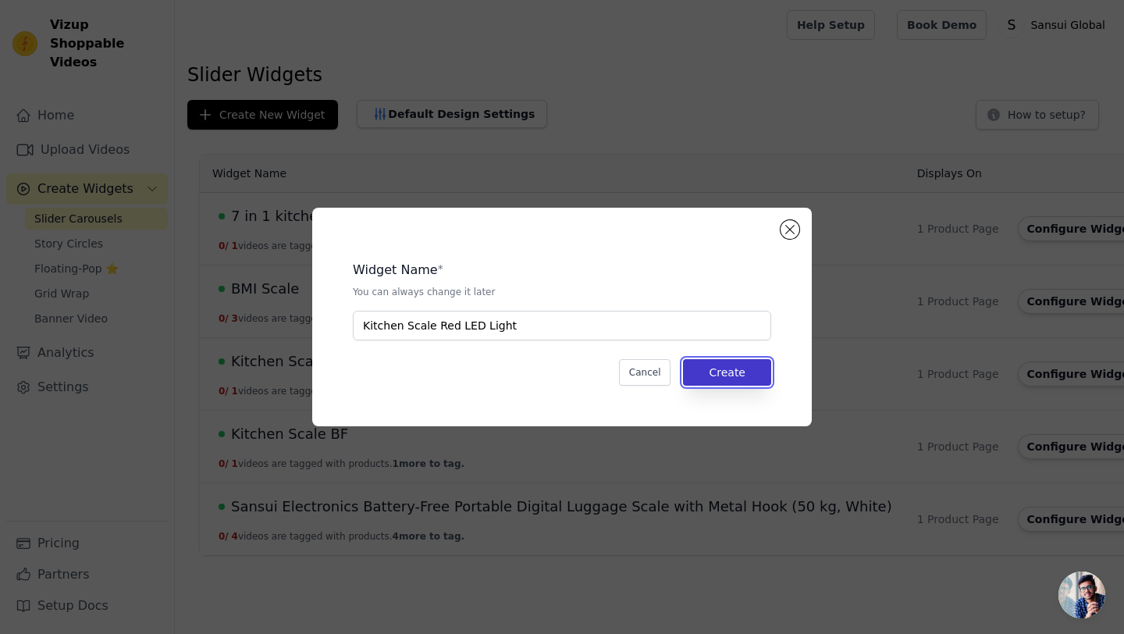
click at [719, 368] on button "Create" at bounding box center [727, 372] width 88 height 27
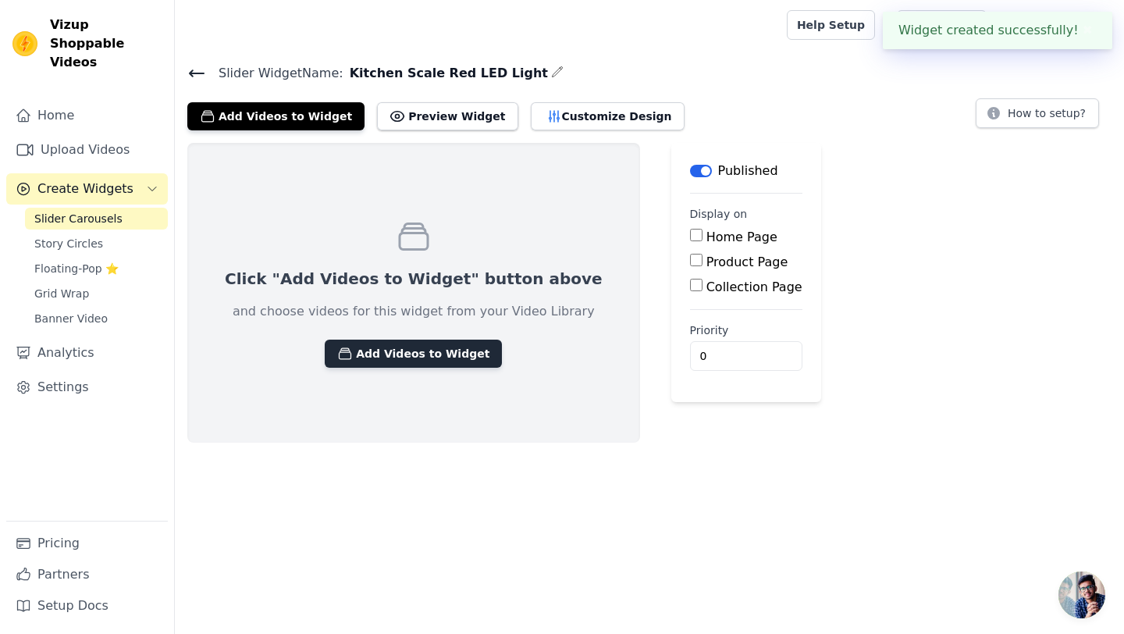
click at [431, 357] on button "Add Videos to Widget" at bounding box center [413, 353] width 177 height 28
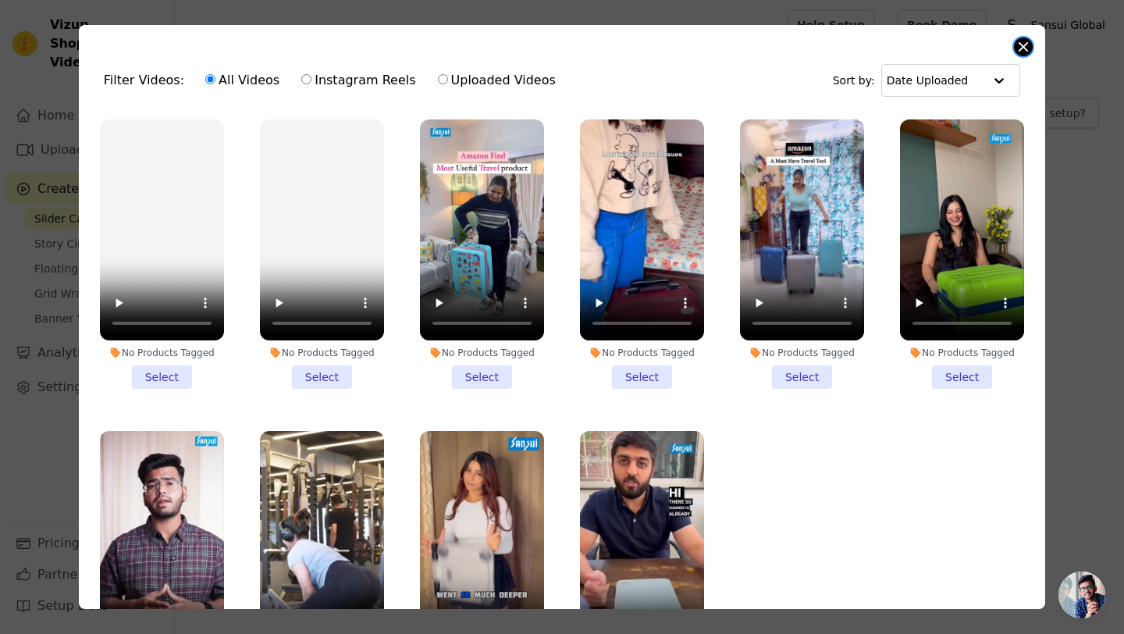
click at [1018, 47] on button "Close modal" at bounding box center [1023, 46] width 19 height 19
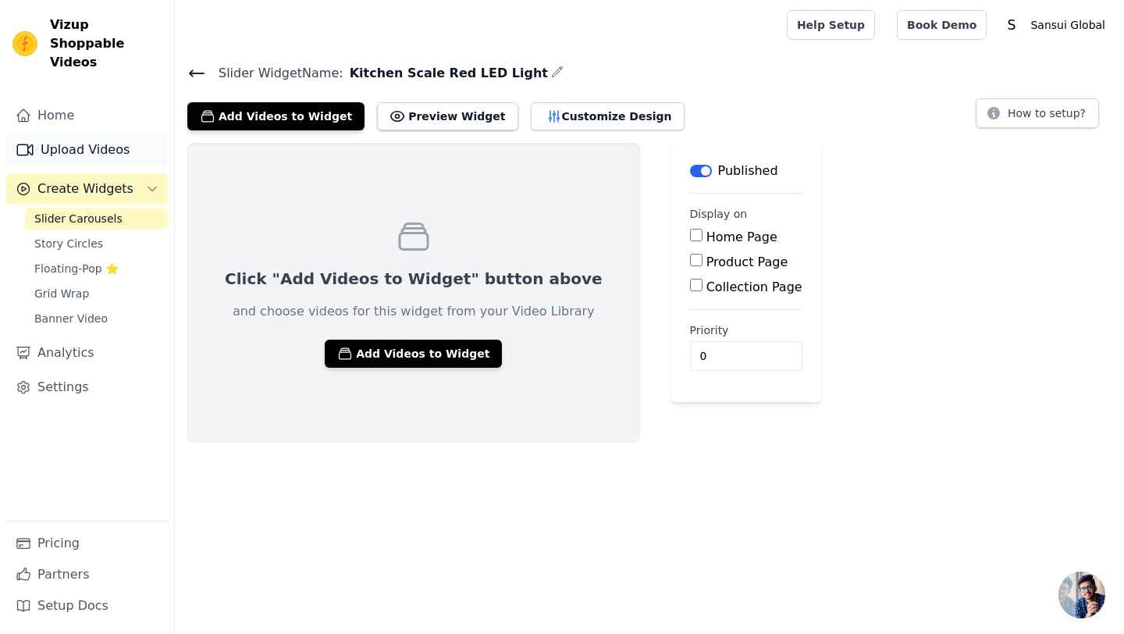
click at [100, 134] on link "Upload Videos" at bounding box center [87, 149] width 162 height 31
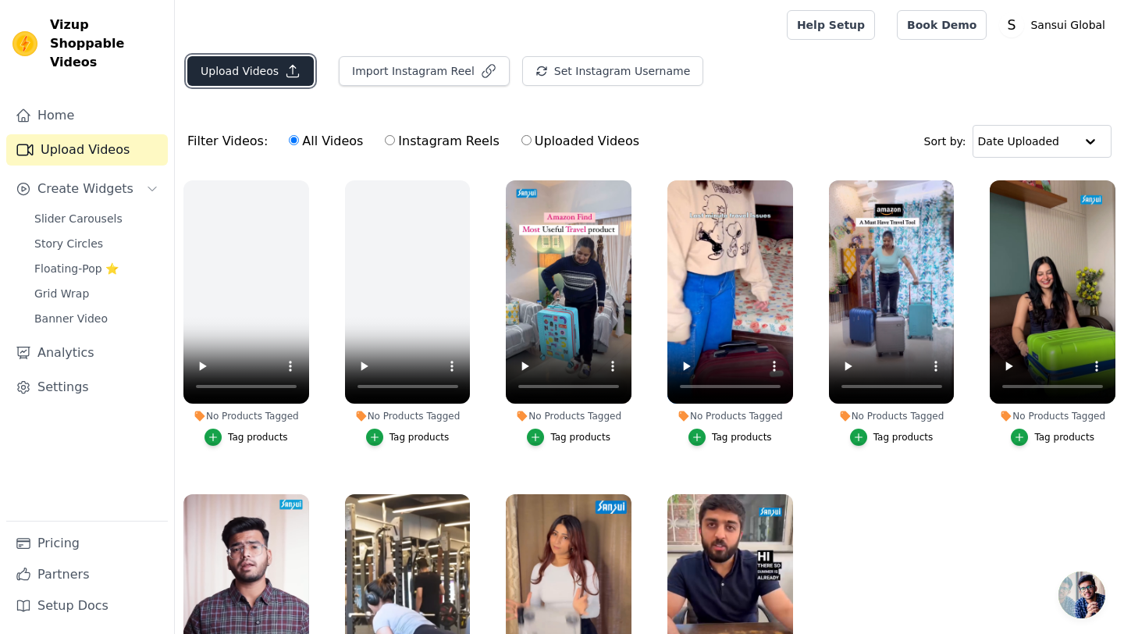
click at [275, 69] on button "Upload Videos" at bounding box center [250, 71] width 126 height 30
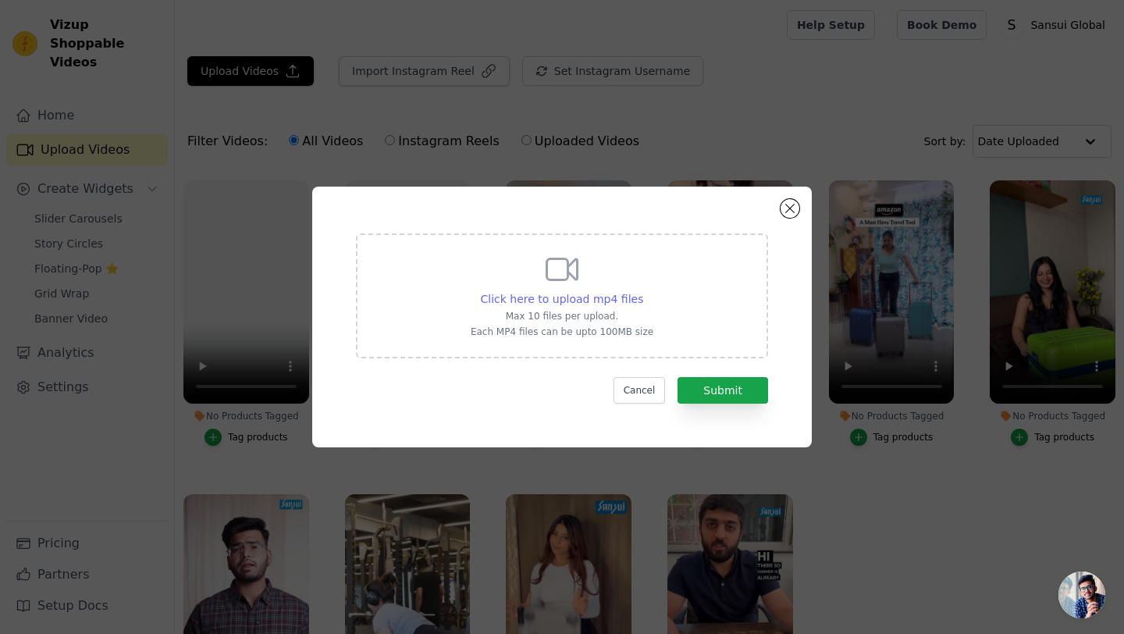
click at [547, 304] on span "Click here to upload mp4 files" at bounding box center [562, 299] width 163 height 12
click at [642, 291] on input "Click here to upload mp4 files Max 10 files per upload. Each MP4 files can be u…" at bounding box center [642, 290] width 1 height 1
type input "C:\fakepath\Red Led.mp4"
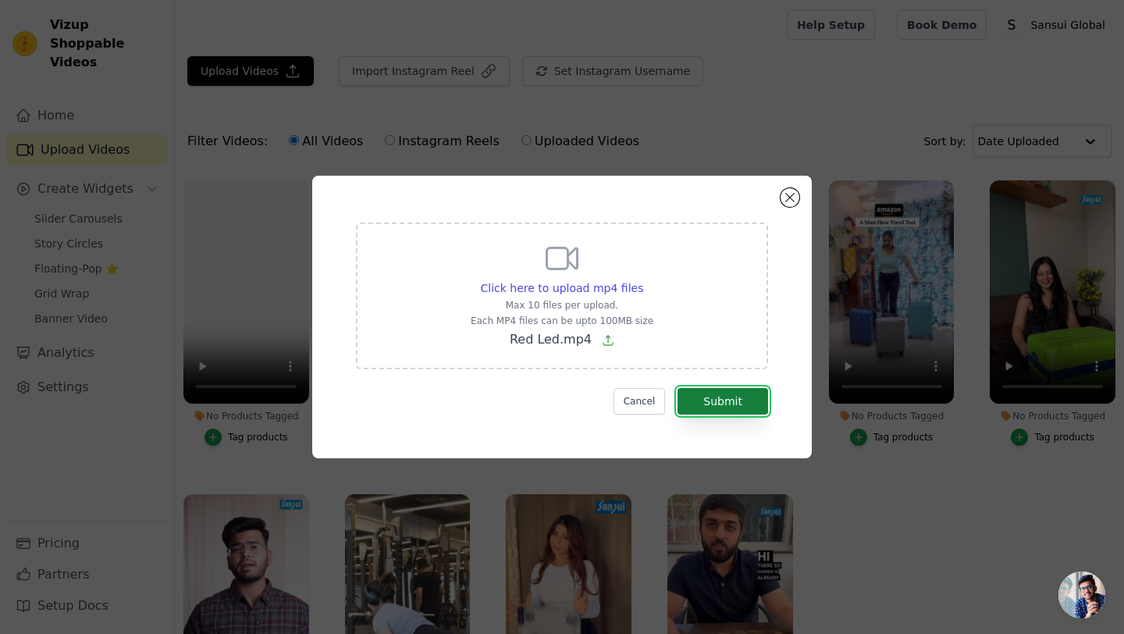
click at [702, 410] on button "Submit" at bounding box center [722, 401] width 91 height 27
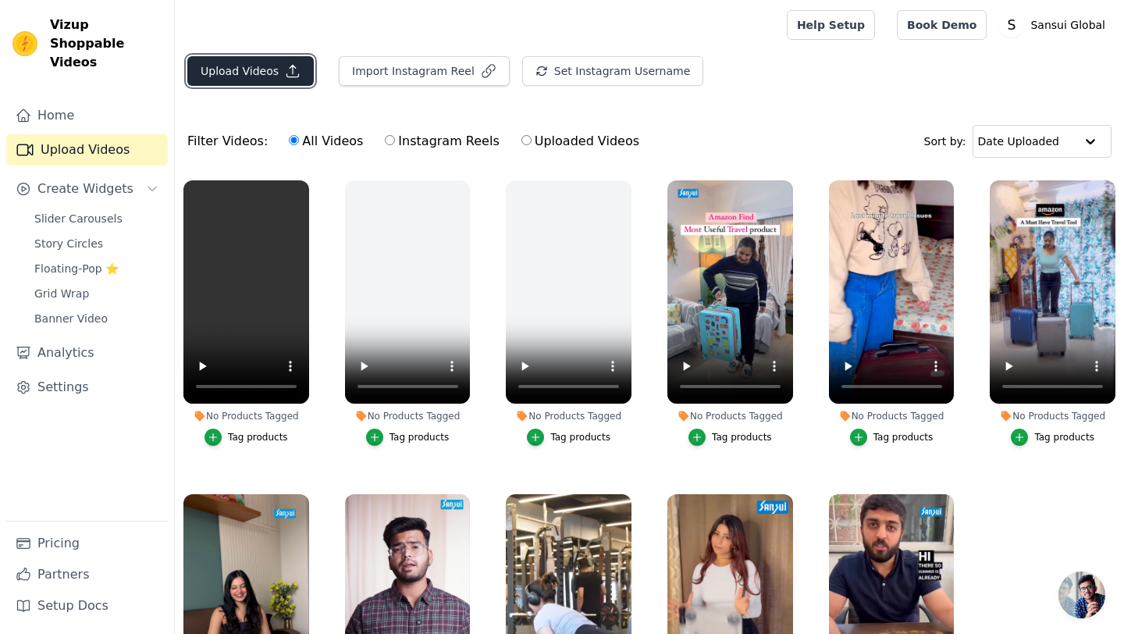
click at [231, 77] on button "Upload Videos" at bounding box center [250, 71] width 126 height 30
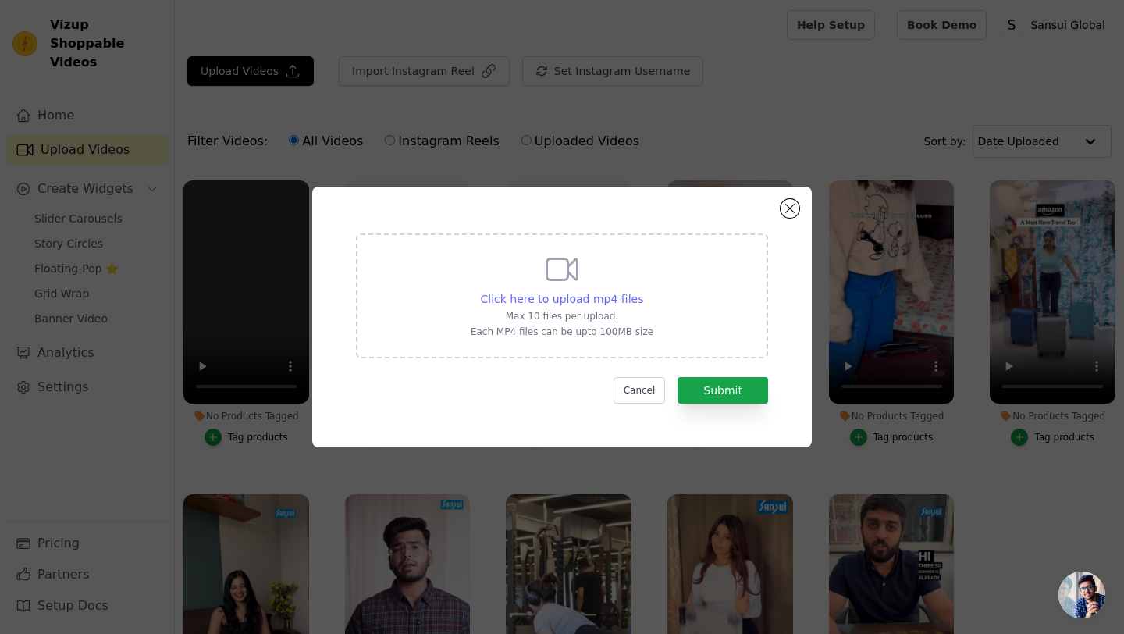
click at [503, 304] on span "Click here to upload mp4 files" at bounding box center [562, 299] width 163 height 12
click at [642, 291] on input "Click here to upload mp4 files Max 10 files per upload. Each MP4 files can be u…" at bounding box center [642, 290] width 1 height 1
type input "C:\fakepath\1.mp4"
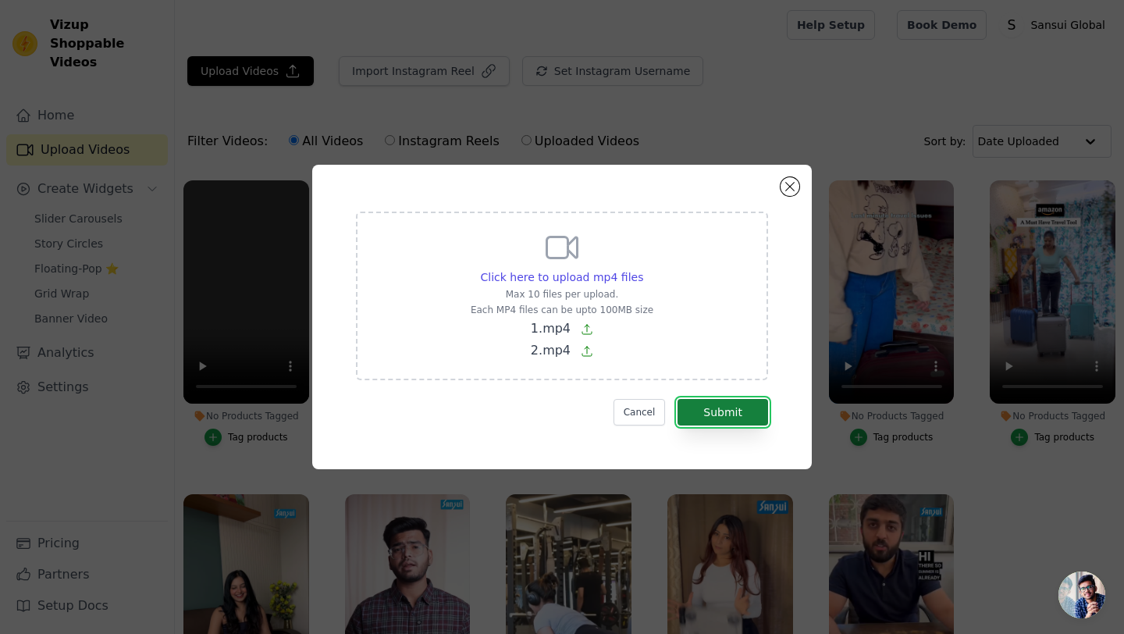
click at [729, 409] on button "Submit" at bounding box center [722, 412] width 91 height 27
